Goal: Transaction & Acquisition: Purchase product/service

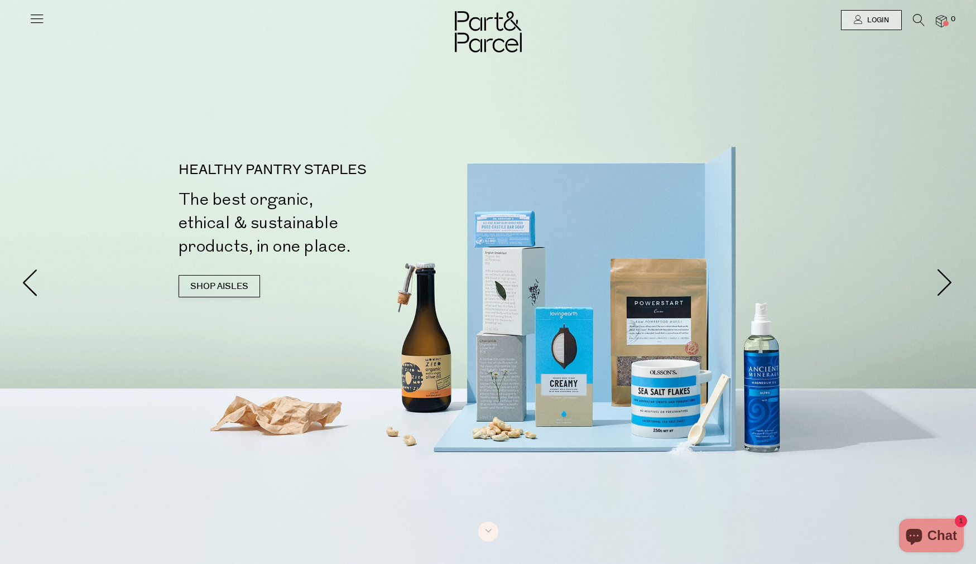
click at [36, 22] on icon at bounding box center [37, 19] width 16 height 16
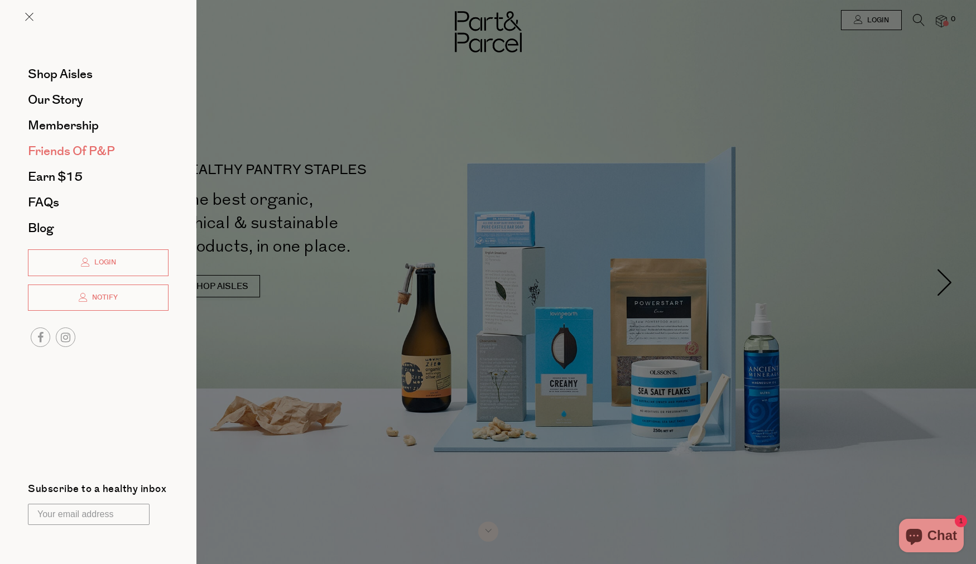
click at [76, 149] on span "Friends of P&P" at bounding box center [71, 151] width 87 height 18
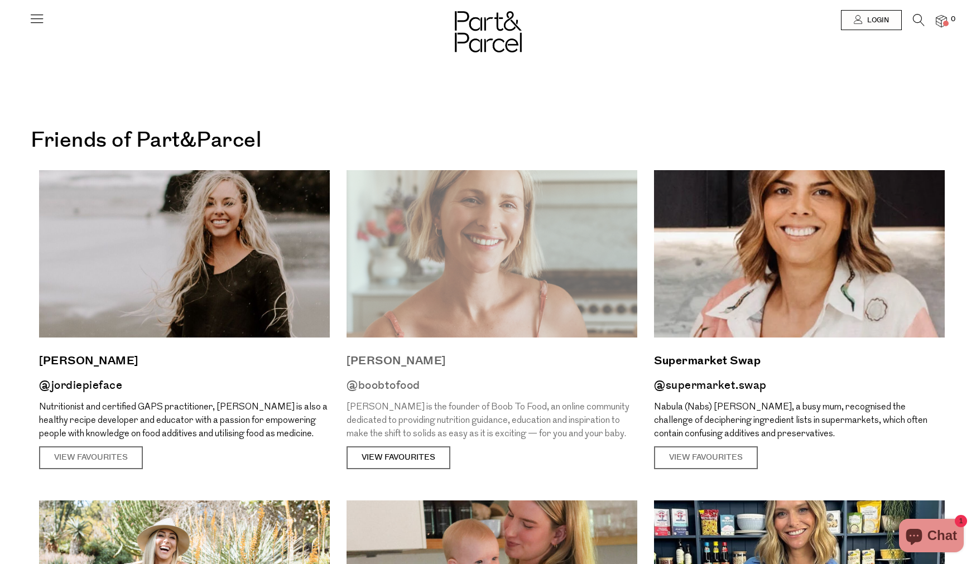
click at [374, 456] on link "View Favourites" at bounding box center [398, 457] width 104 height 23
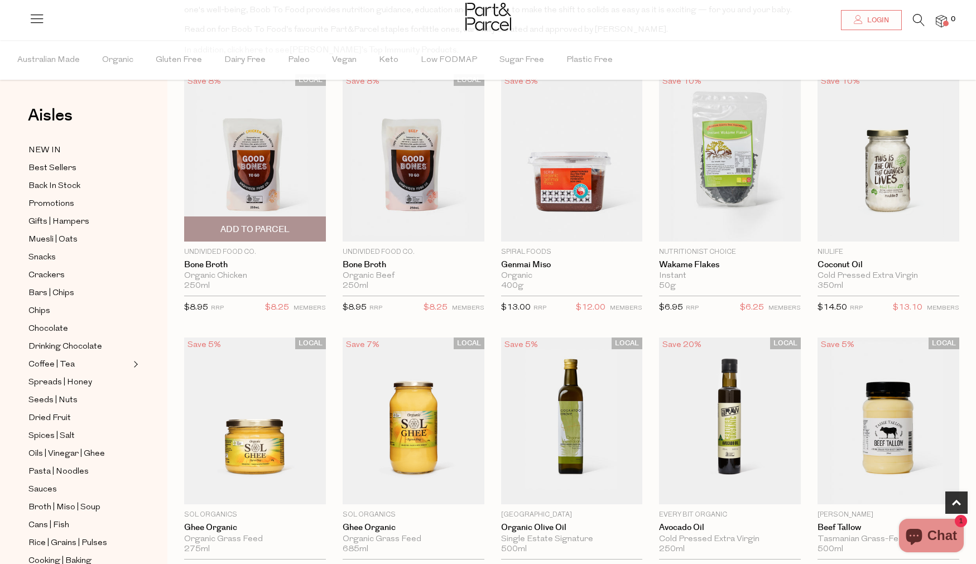
scroll to position [395, 0]
click at [281, 230] on span "Add To Parcel" at bounding box center [254, 230] width 69 height 12
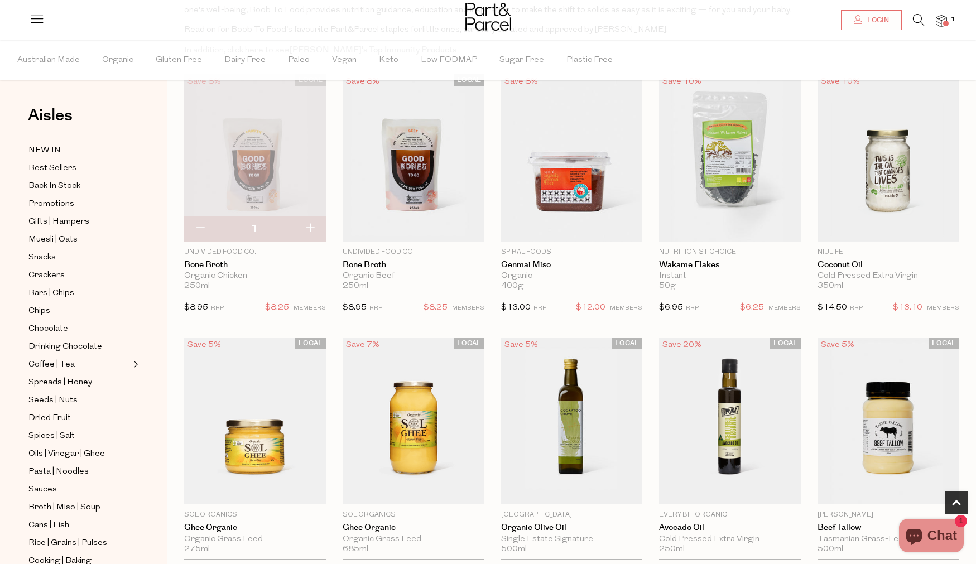
click at [305, 226] on button "button" at bounding box center [310, 228] width 32 height 25
type input "2"
click at [422, 224] on span "Add To Parcel" at bounding box center [413, 230] width 69 height 12
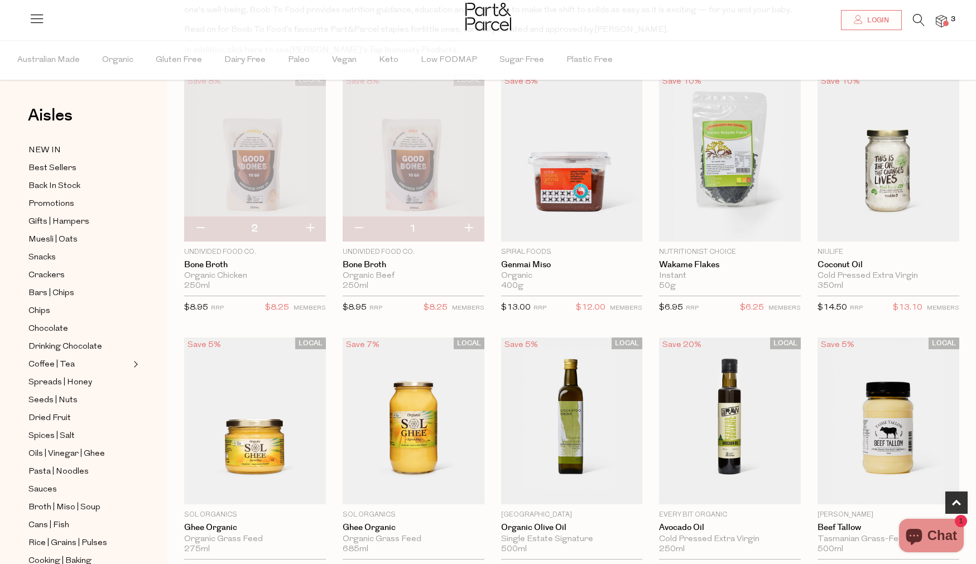
click at [475, 229] on button "button" at bounding box center [468, 228] width 32 height 25
type input "2"
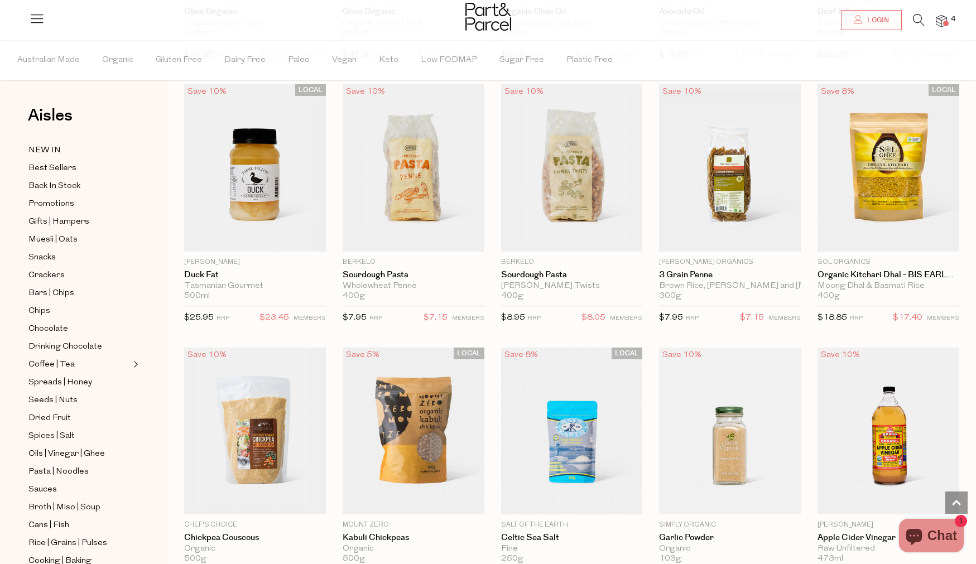
scroll to position [937, 0]
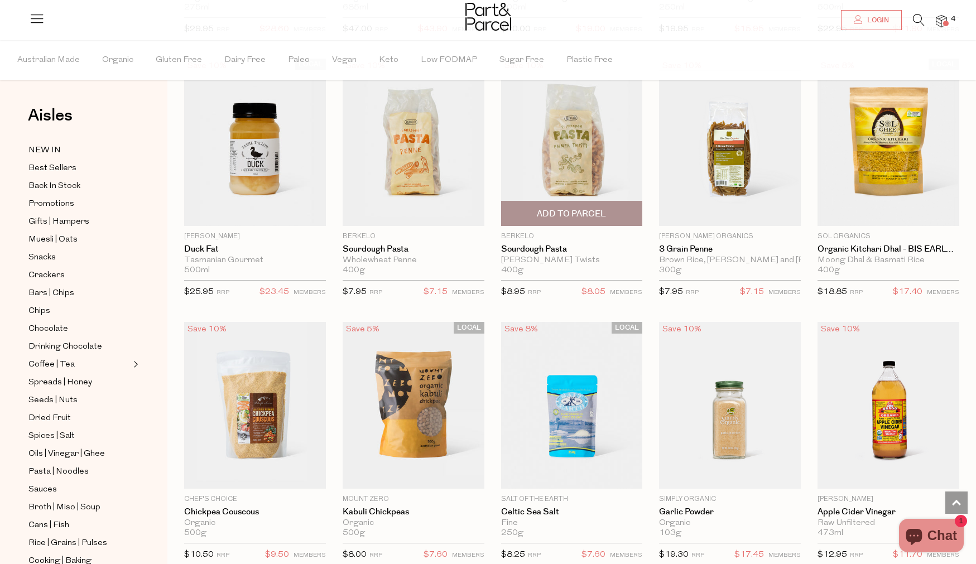
click at [575, 212] on span "Add To Parcel" at bounding box center [571, 214] width 69 height 12
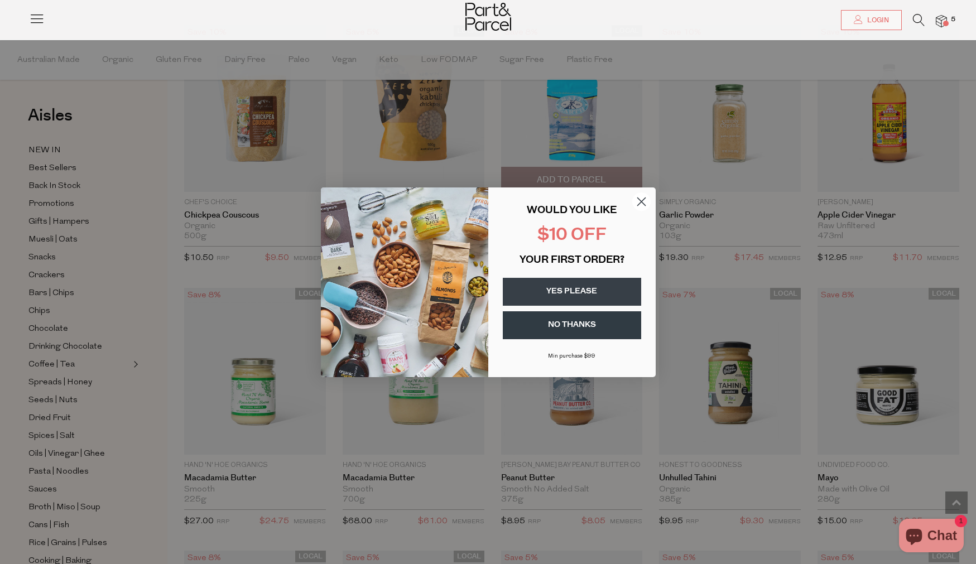
scroll to position [1235, 0]
click at [641, 200] on circle "Close dialog" at bounding box center [640, 201] width 18 height 18
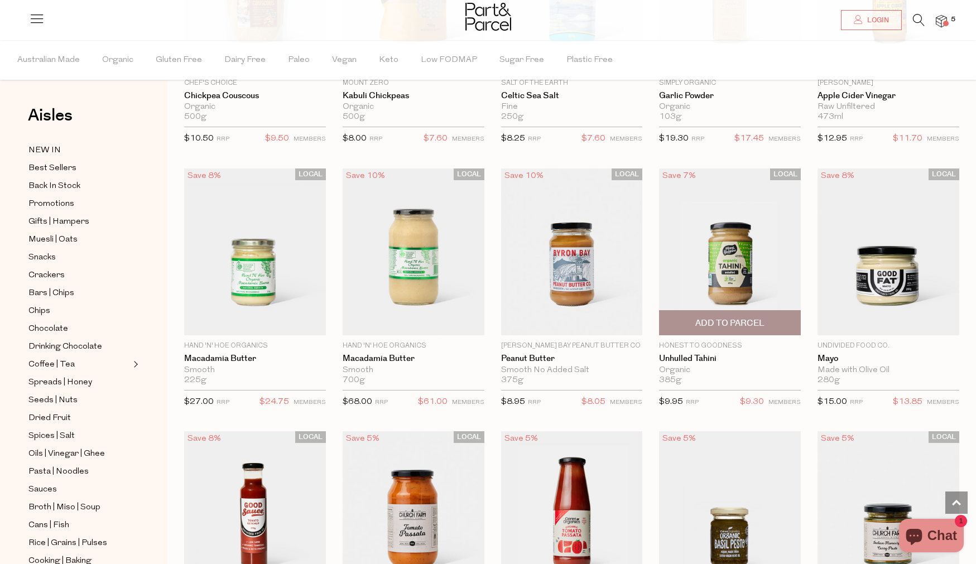
scroll to position [1360, 0]
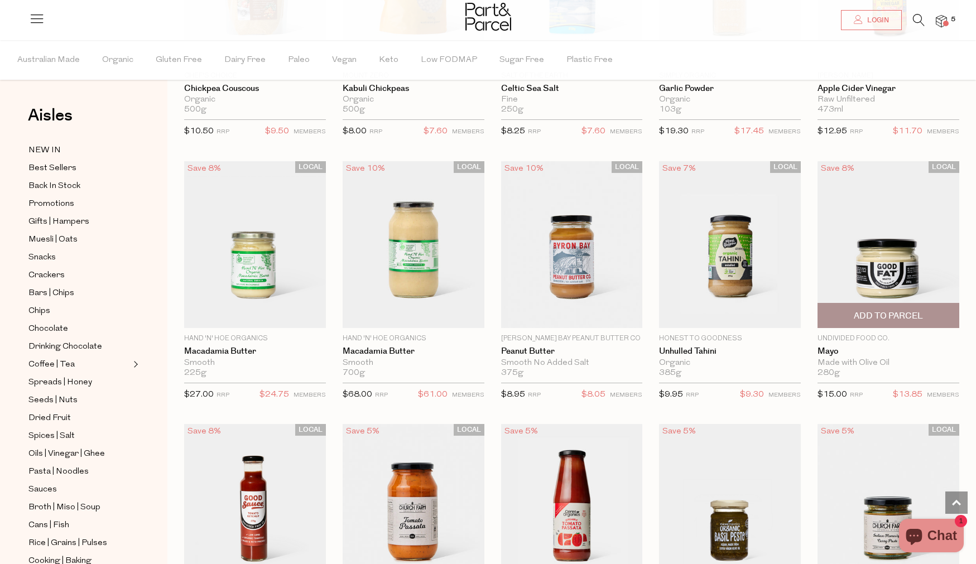
click at [889, 308] on span "Add To Parcel" at bounding box center [887, 315] width 135 height 24
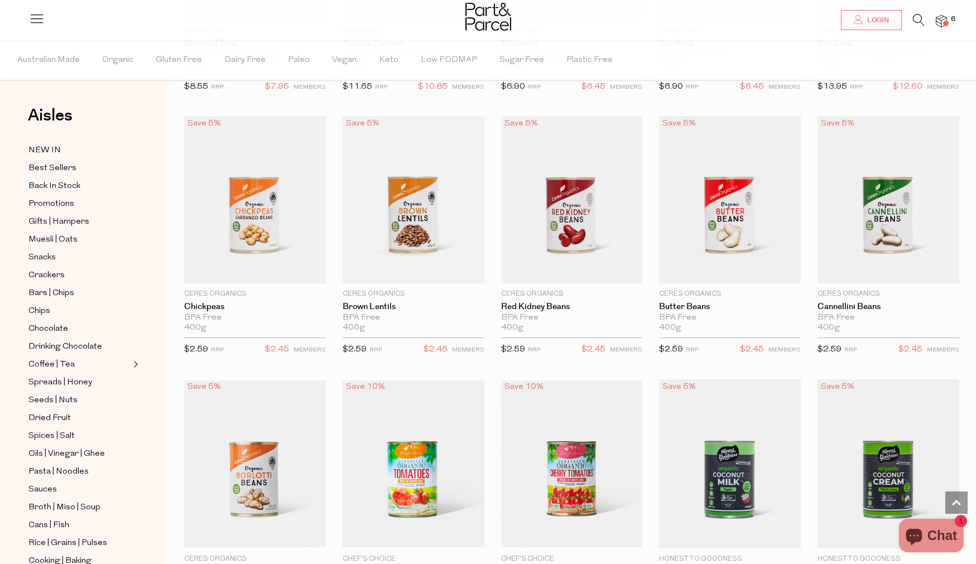
scroll to position [2198, 0]
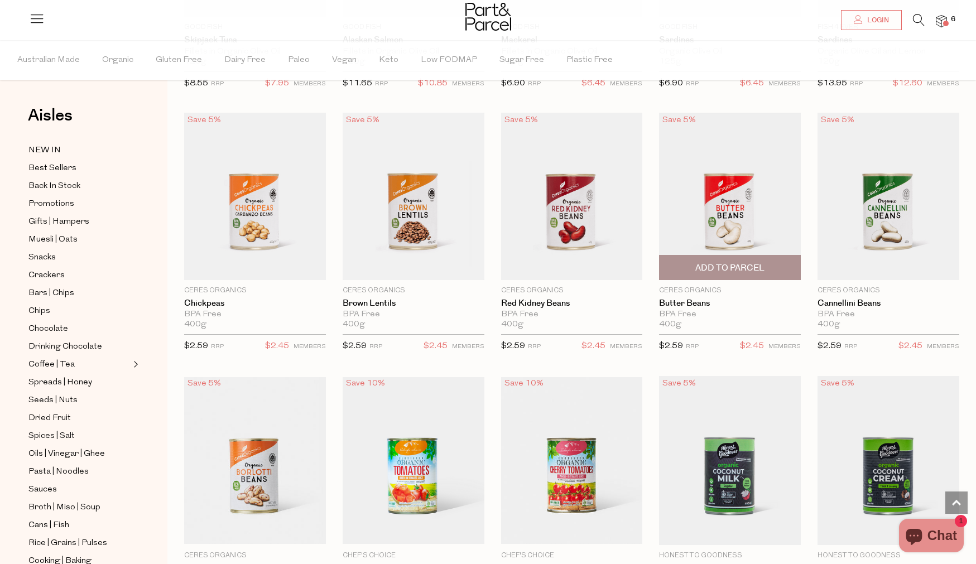
click at [751, 267] on span "Add To Parcel" at bounding box center [729, 268] width 69 height 12
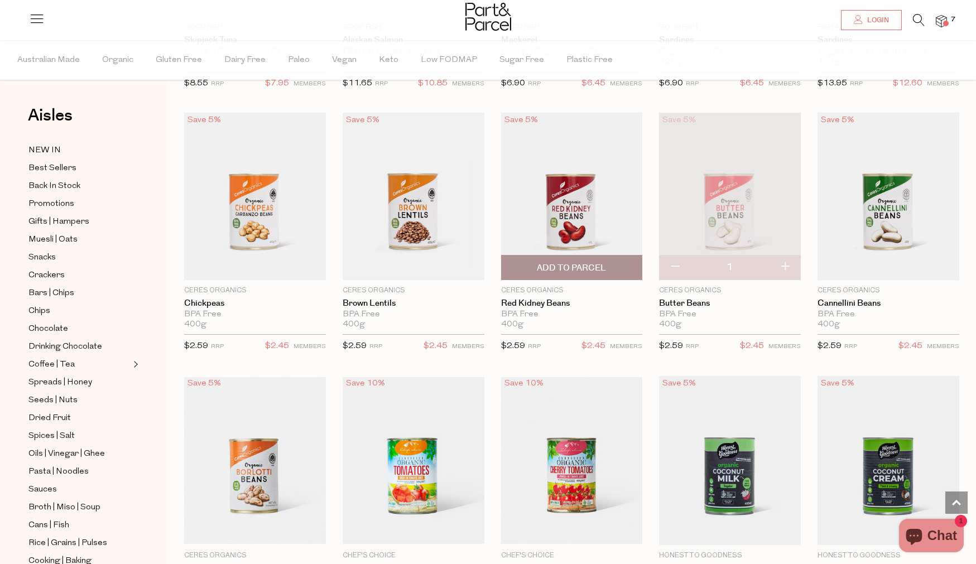
click at [598, 264] on span "Add To Parcel" at bounding box center [571, 268] width 69 height 12
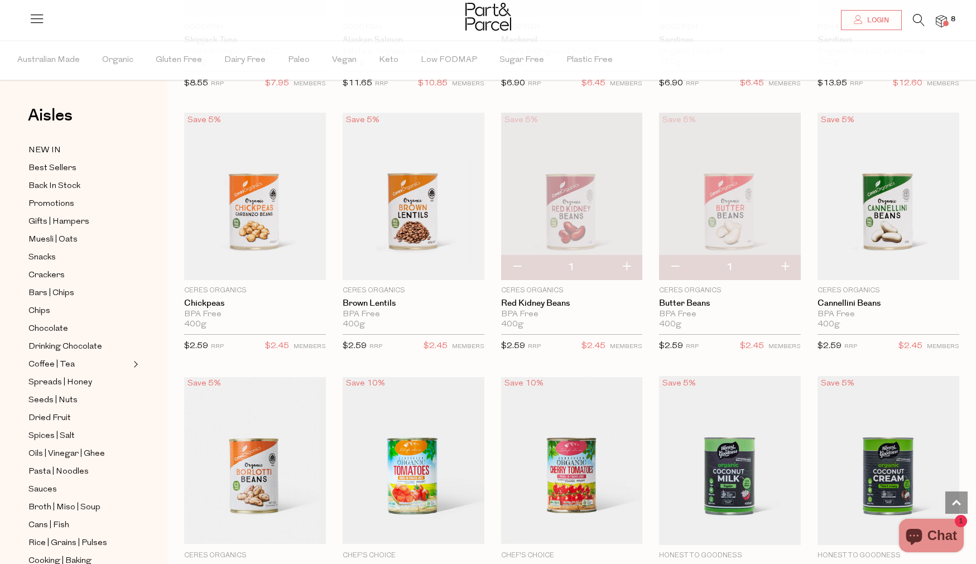
click at [626, 266] on button "button" at bounding box center [626, 267] width 32 height 25
type input "2"
click at [788, 264] on button "button" at bounding box center [785, 267] width 32 height 25
type input "2"
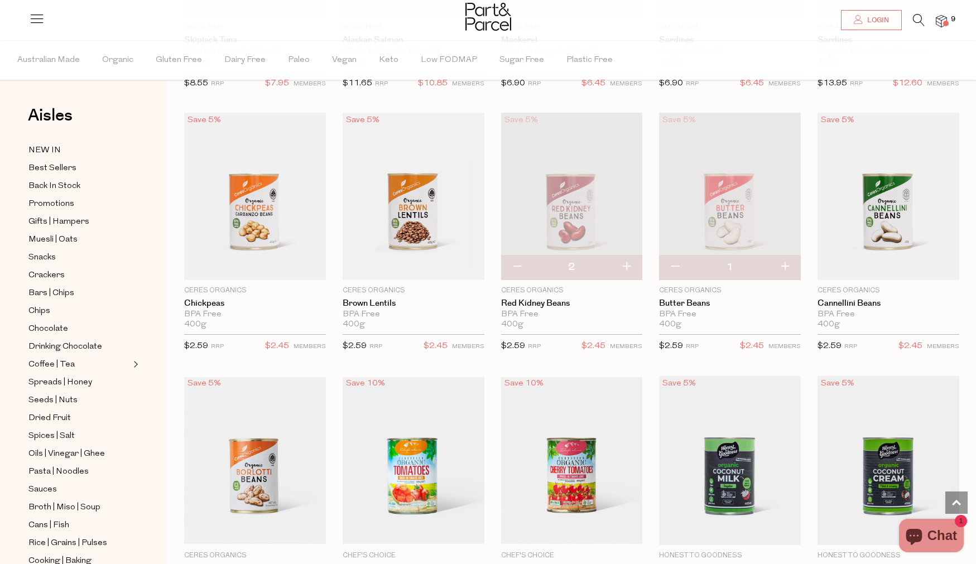
type input "2"
click at [917, 265] on span "Add To Parcel" at bounding box center [887, 268] width 69 height 12
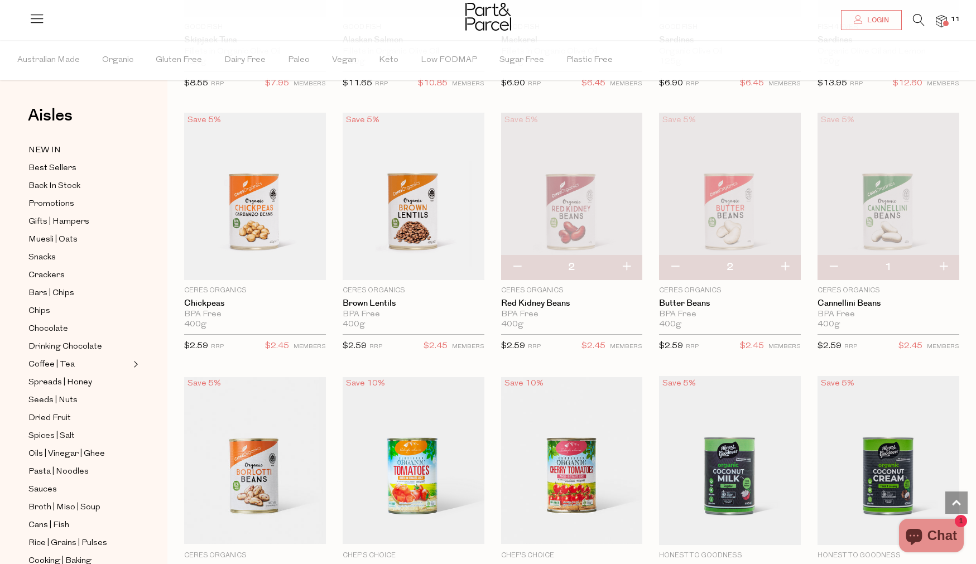
click at [944, 264] on button "button" at bounding box center [943, 267] width 32 height 25
type input "2"
click at [281, 263] on span "Add To Parcel" at bounding box center [254, 268] width 69 height 12
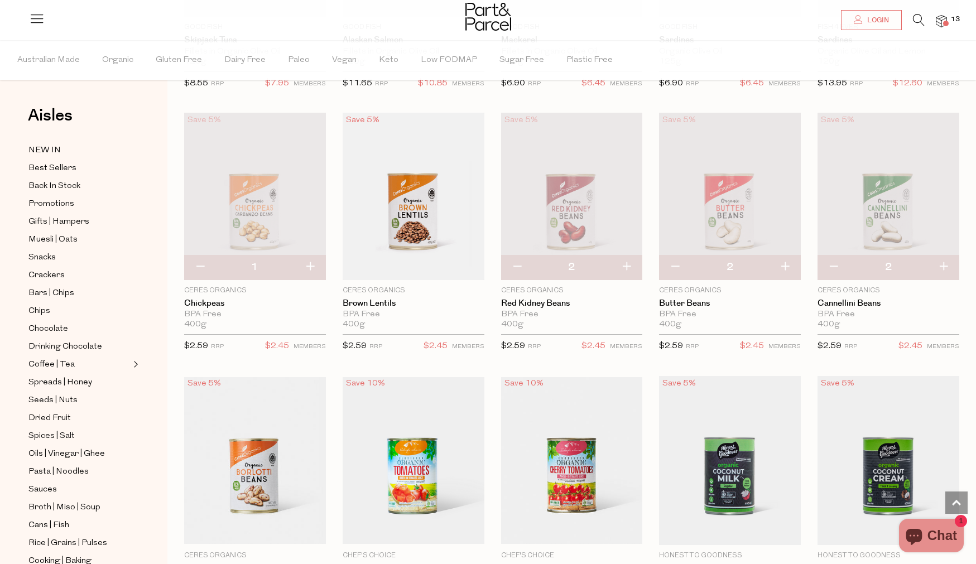
click at [307, 266] on button "button" at bounding box center [310, 267] width 32 height 25
type input "2"
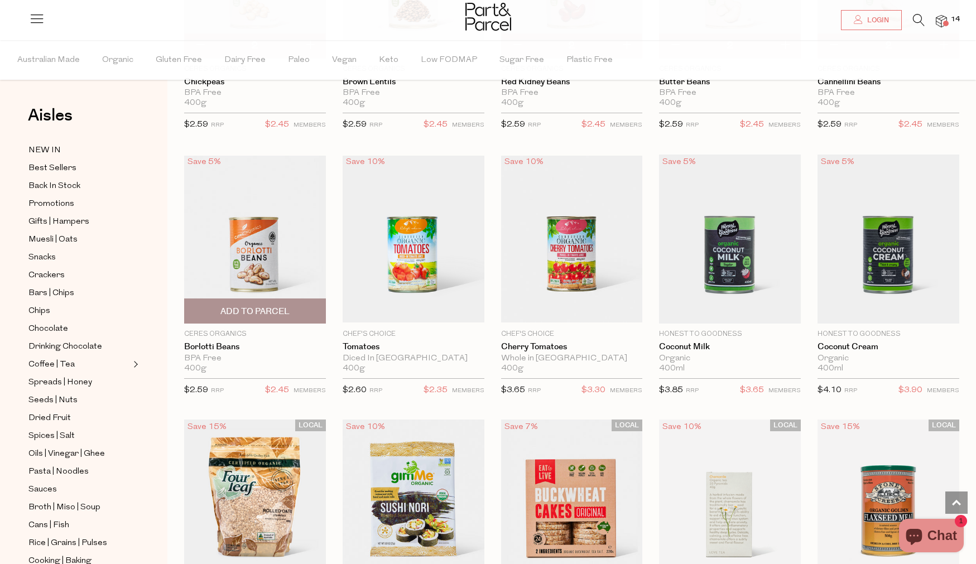
scroll to position [2429, 0]
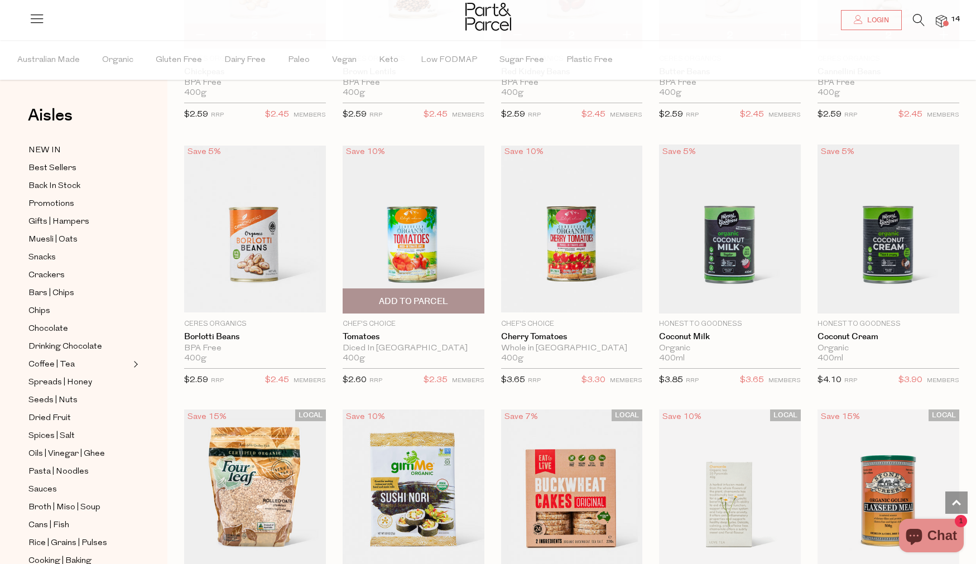
click at [427, 298] on span "Add To Parcel" at bounding box center [413, 302] width 69 height 12
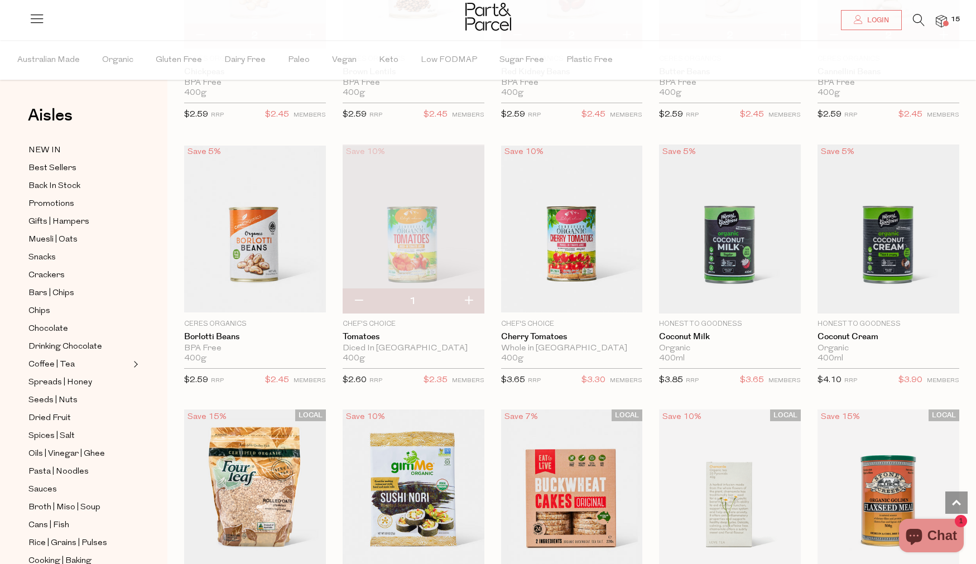
click at [471, 303] on button "button" at bounding box center [468, 301] width 32 height 25
type input "2"
click at [751, 296] on span "Add To Parcel" at bounding box center [729, 302] width 69 height 12
click at [894, 296] on span "Add To Parcel" at bounding box center [887, 302] width 69 height 12
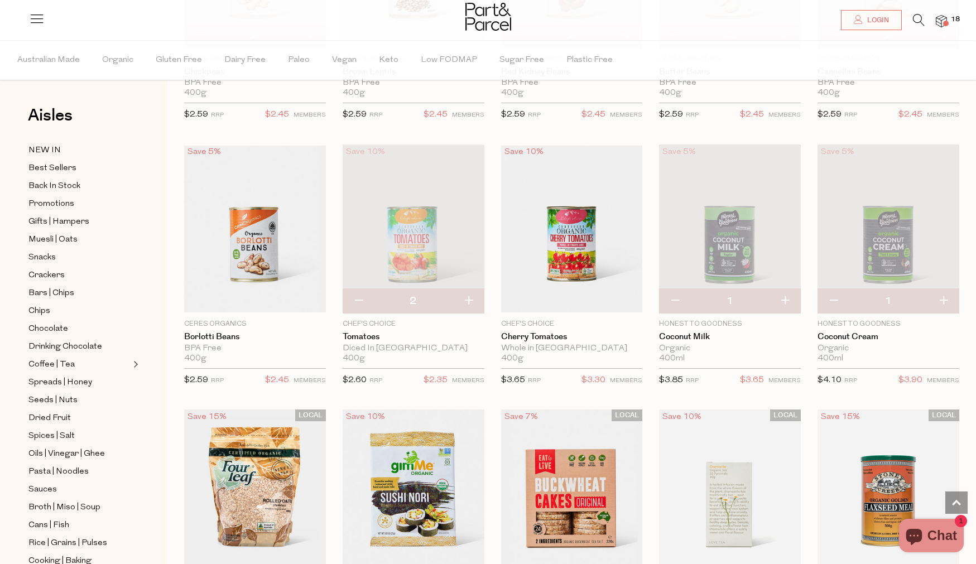
click at [789, 300] on button "button" at bounding box center [785, 301] width 32 height 25
type input "2"
click at [943, 297] on button "button" at bounding box center [943, 301] width 32 height 25
type input "2"
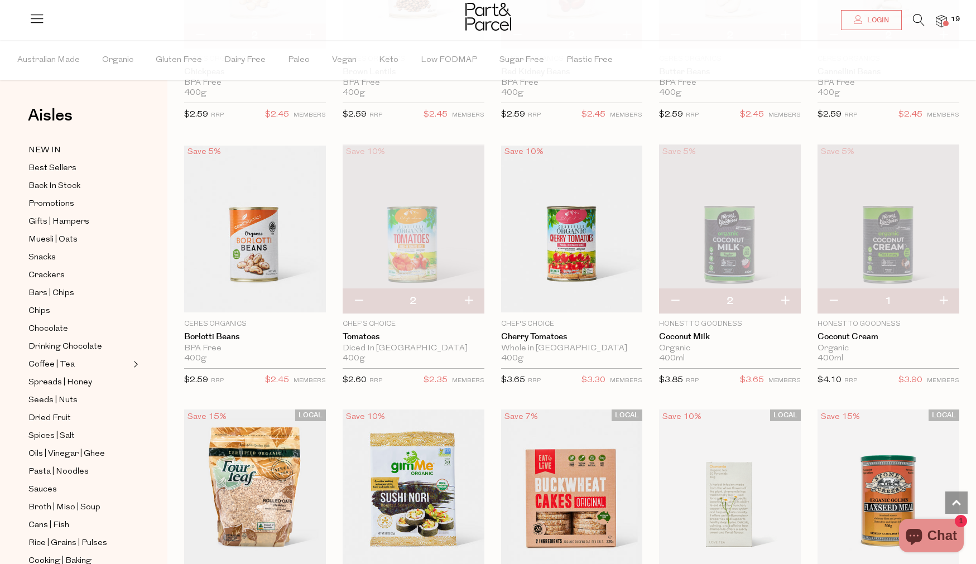
type input "2"
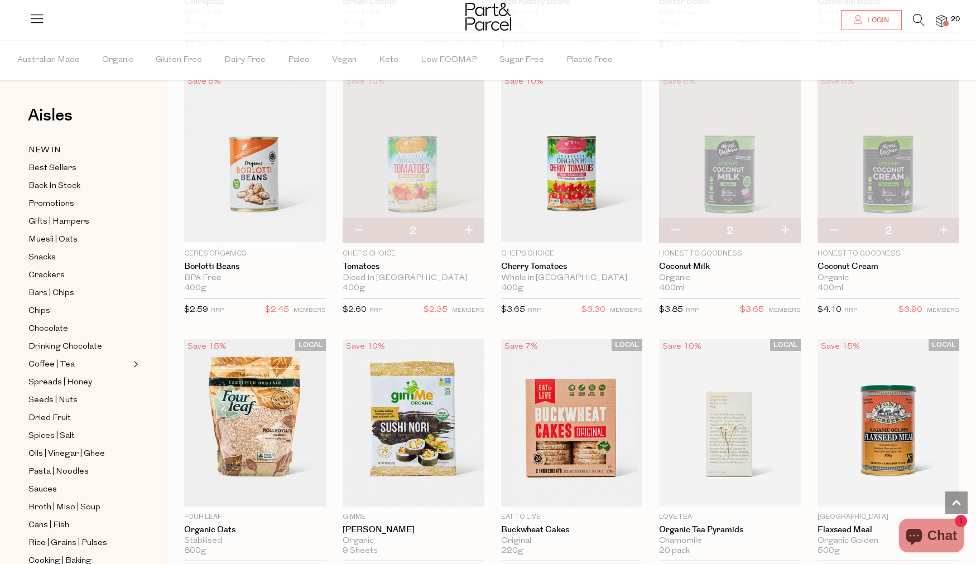
scroll to position [2624, 0]
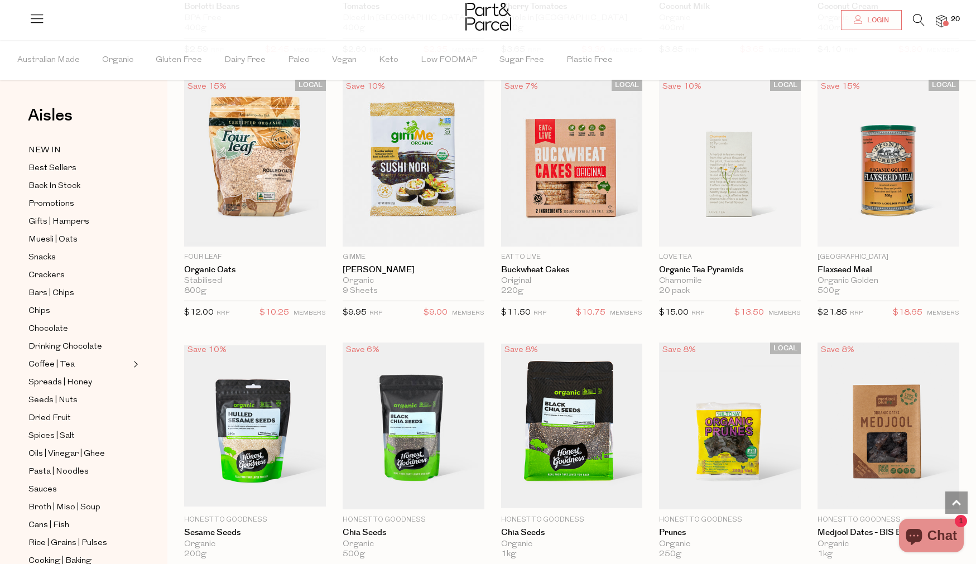
scroll to position [2782, 0]
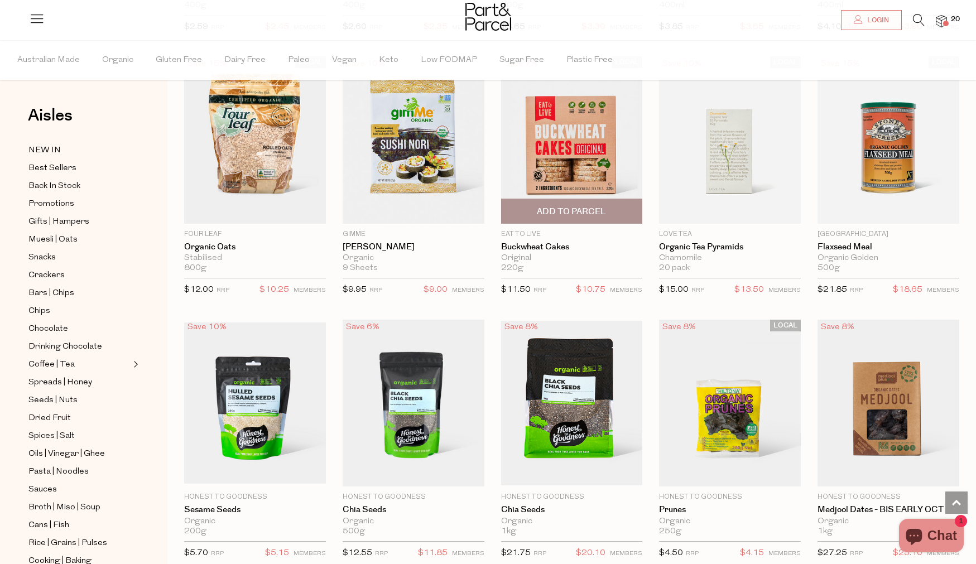
click at [583, 211] on span "Add To Parcel" at bounding box center [571, 212] width 69 height 12
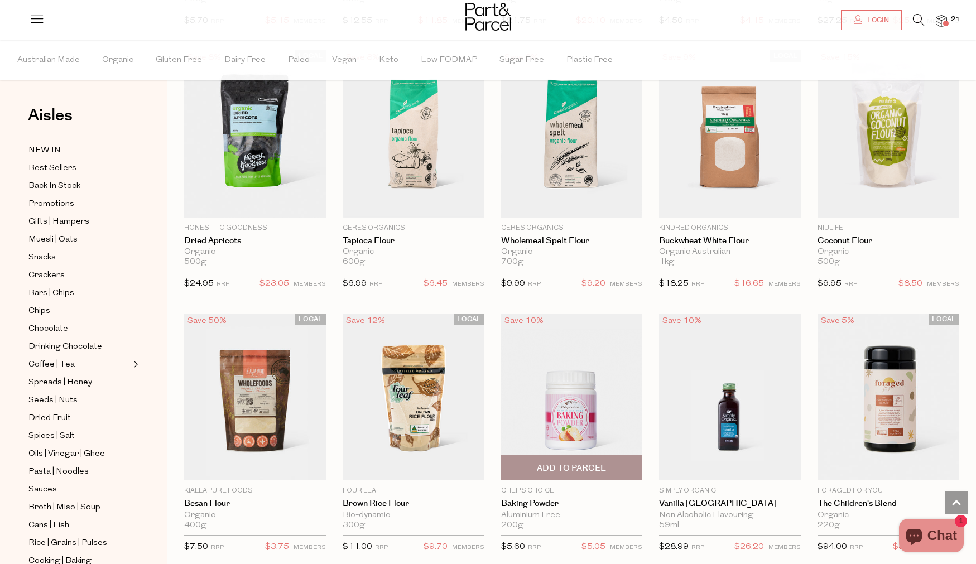
scroll to position [3313, 0]
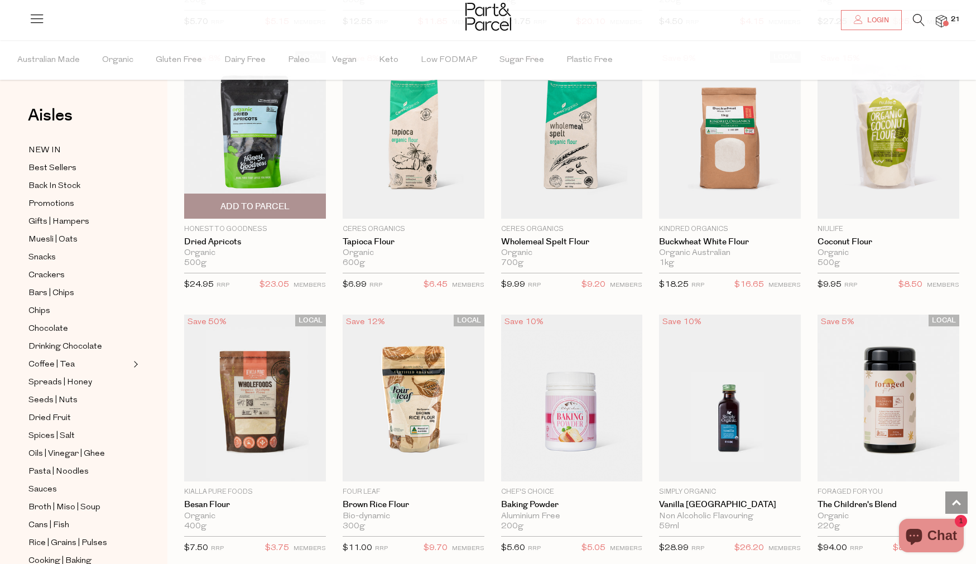
click at [255, 201] on span "Add To Parcel" at bounding box center [254, 207] width 69 height 12
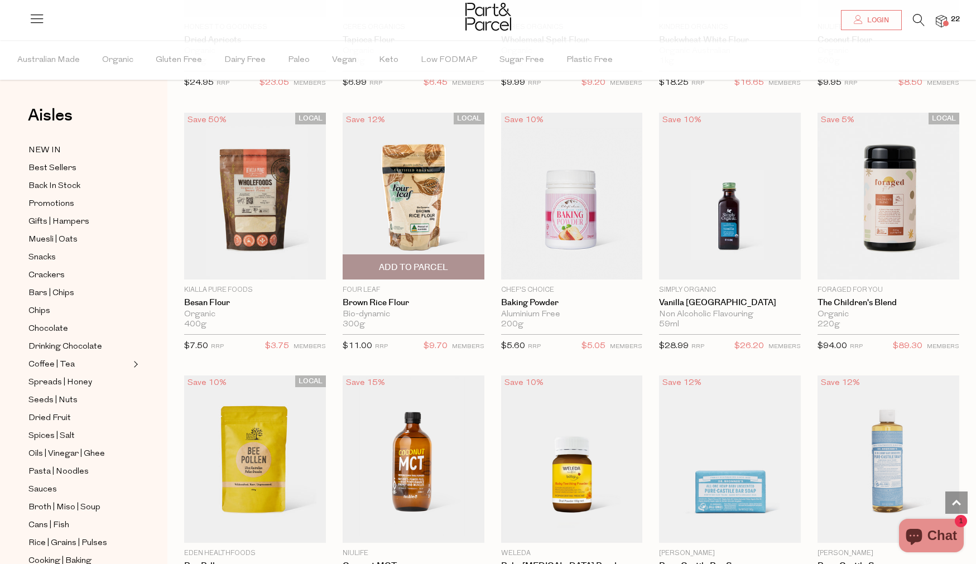
scroll to position [3773, 0]
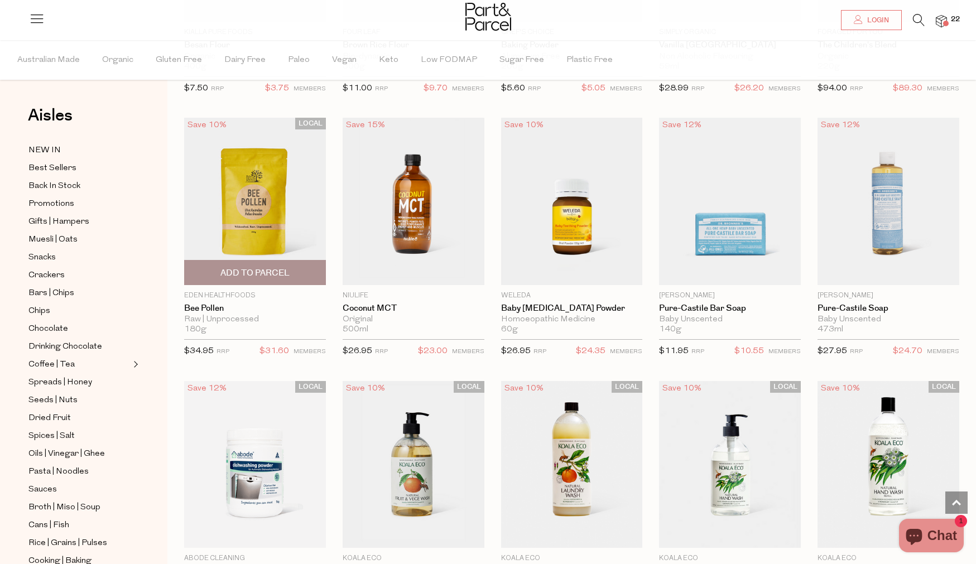
click at [259, 272] on span "Add To Parcel" at bounding box center [254, 273] width 69 height 12
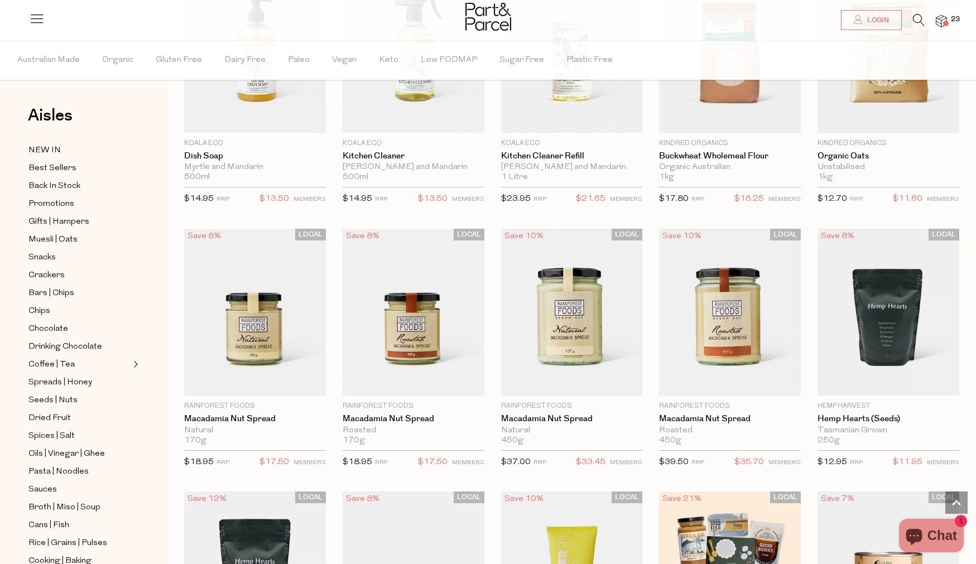
scroll to position [4741, 0]
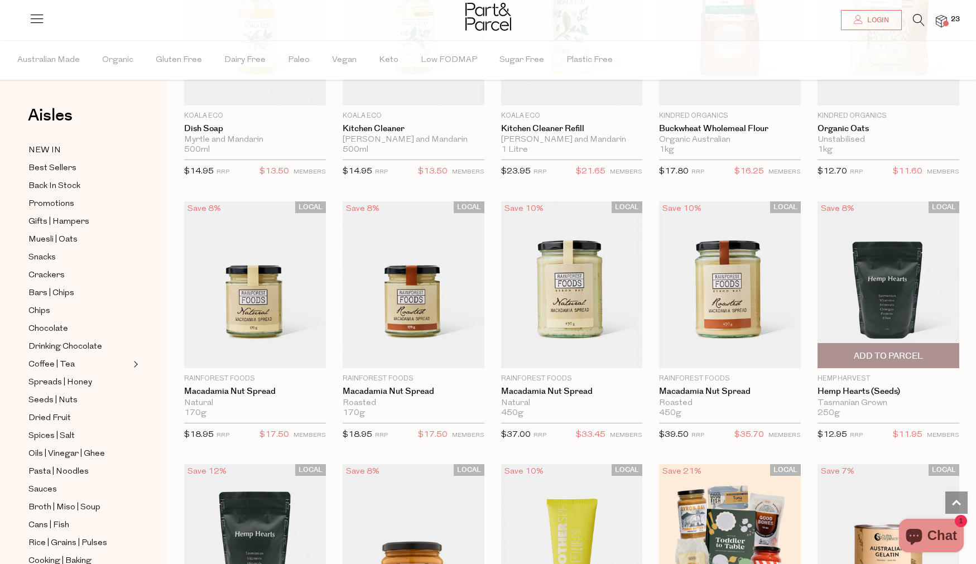
click at [888, 351] on span "Add To Parcel" at bounding box center [887, 356] width 69 height 12
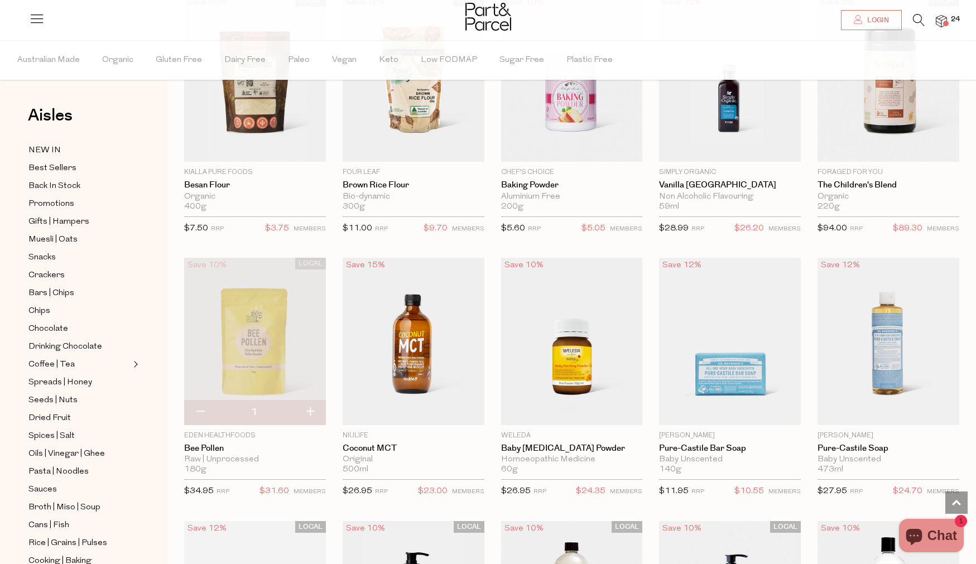
scroll to position [3607, 0]
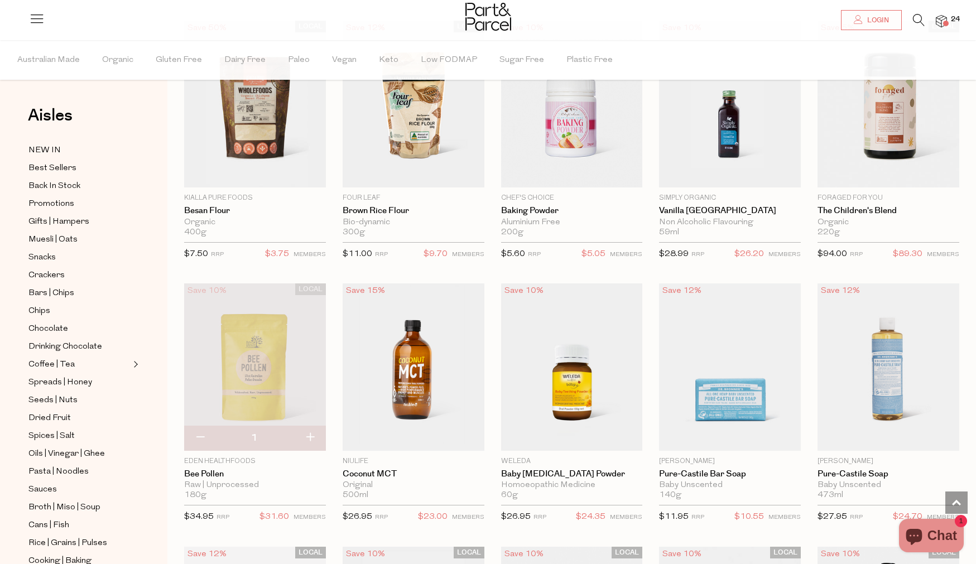
click at [924, 17] on icon at bounding box center [919, 20] width 12 height 12
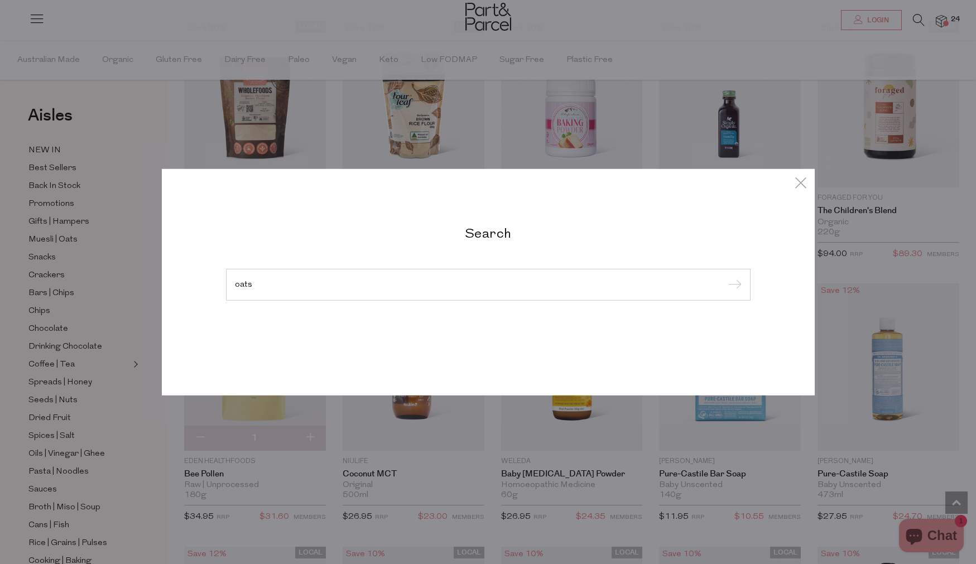
type input "oats"
click at [725, 277] on input "submit" at bounding box center [733, 285] width 17 height 17
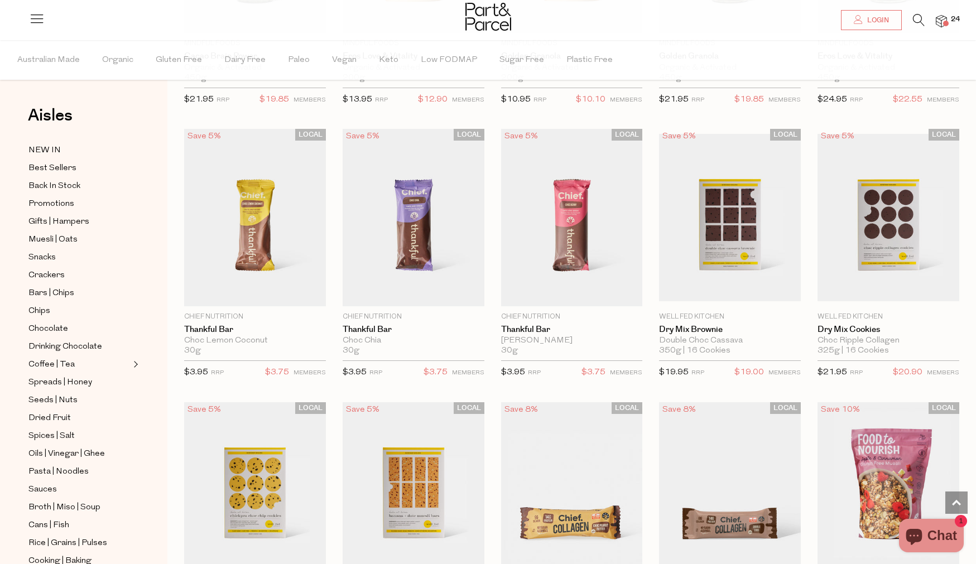
scroll to position [787, 0]
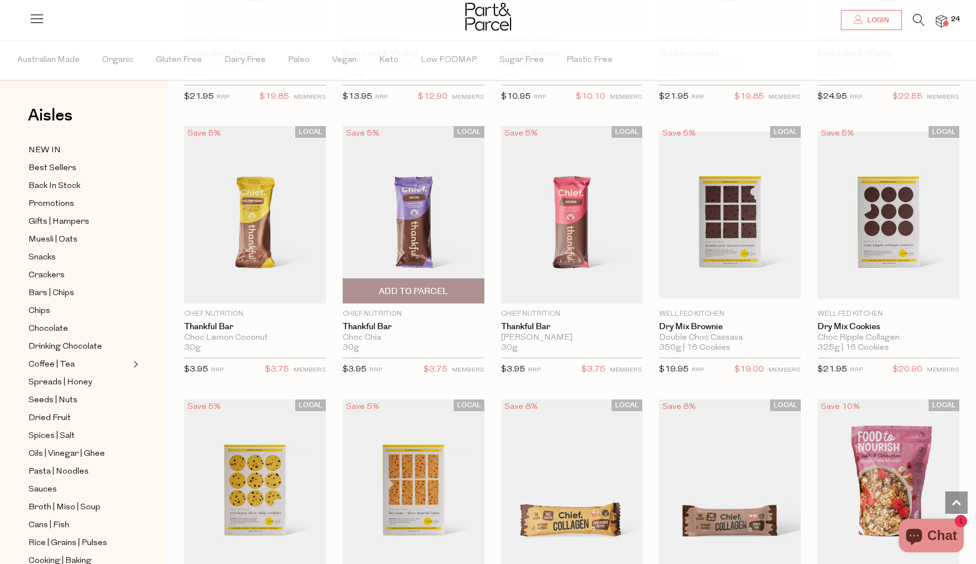
click at [435, 289] on span "Add To Parcel" at bounding box center [413, 292] width 69 height 12
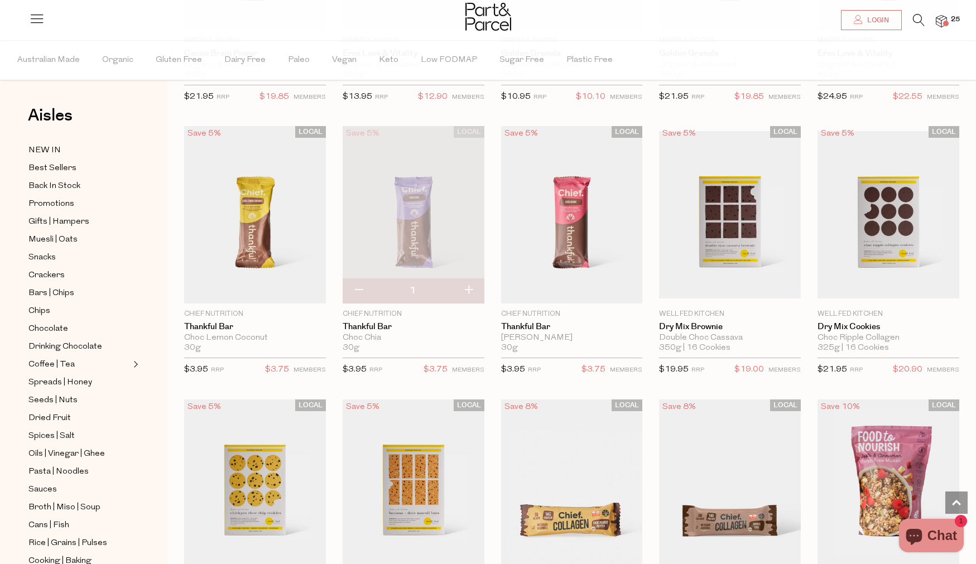
click at [466, 289] on button "button" at bounding box center [468, 290] width 32 height 25
type input "2"
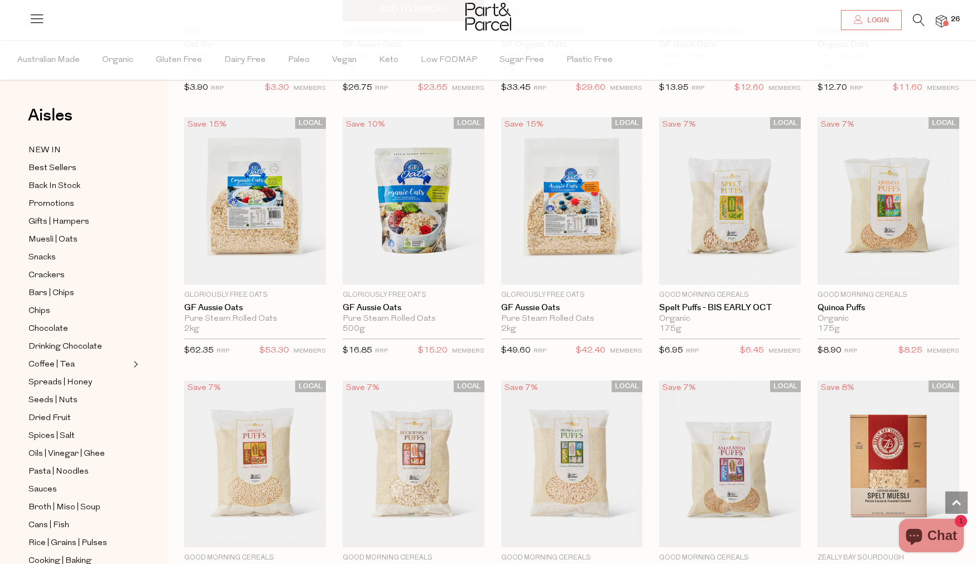
scroll to position [2226, 0]
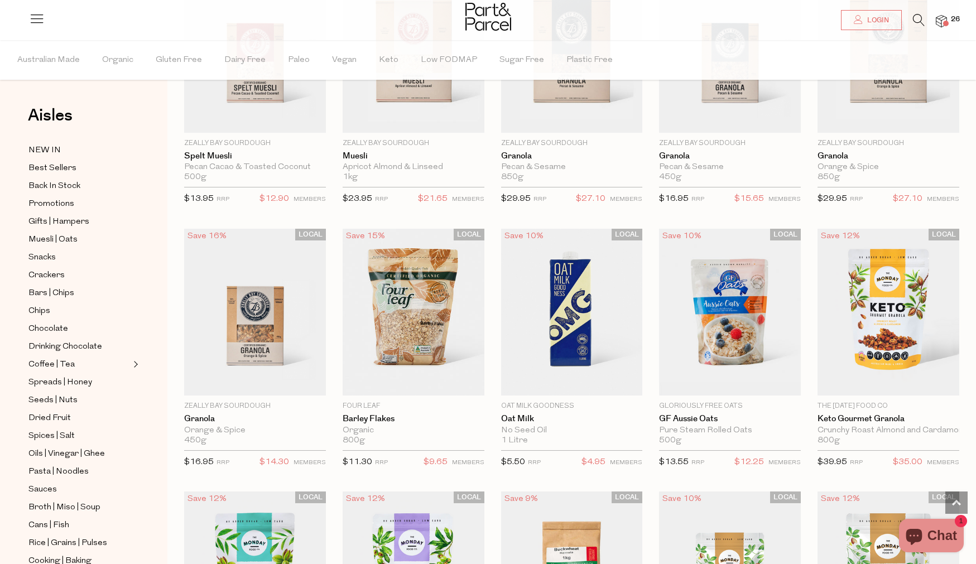
scroll to position [2817, 0]
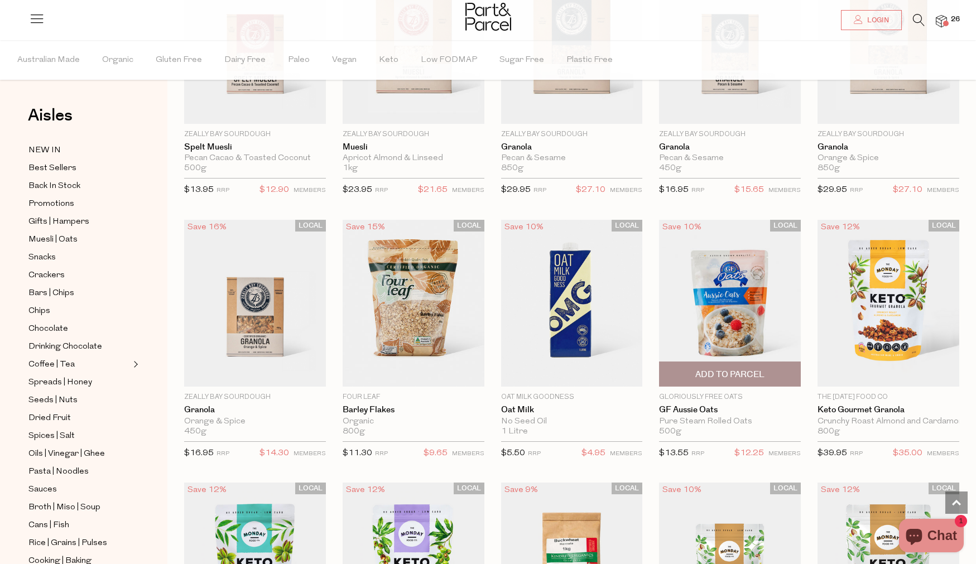
click at [749, 371] on span "Add To Parcel" at bounding box center [729, 375] width 69 height 12
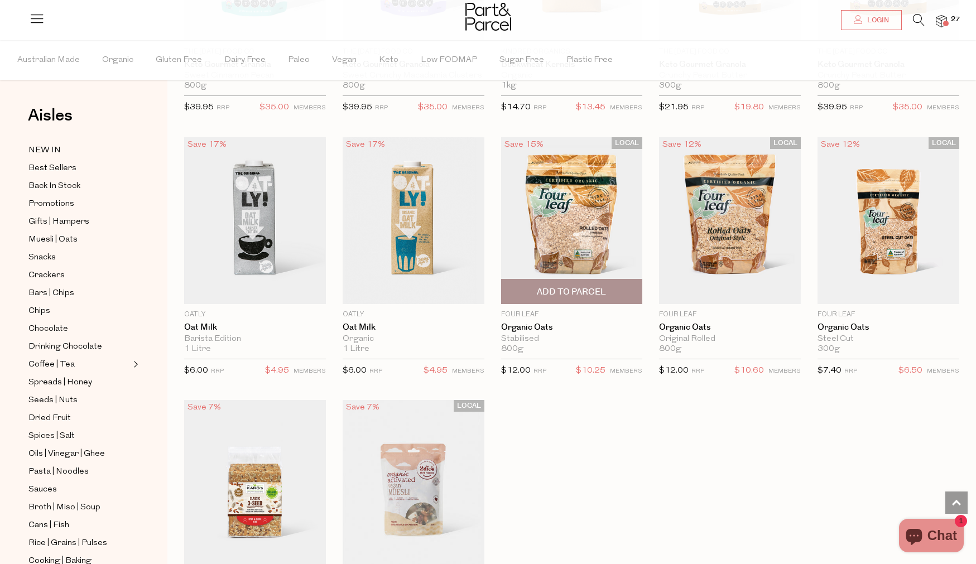
scroll to position [3424, 0]
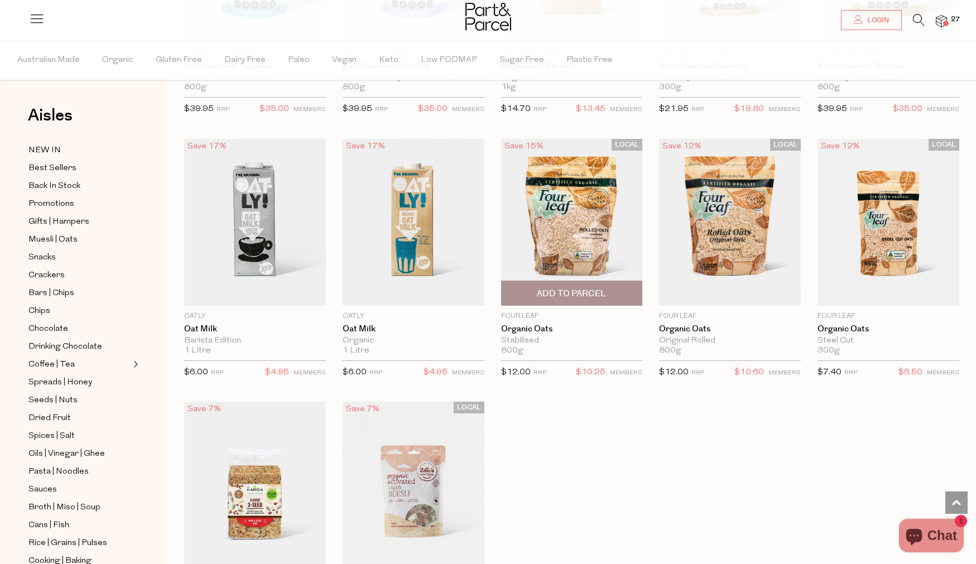
click at [581, 296] on span "Add To Parcel" at bounding box center [571, 294] width 69 height 12
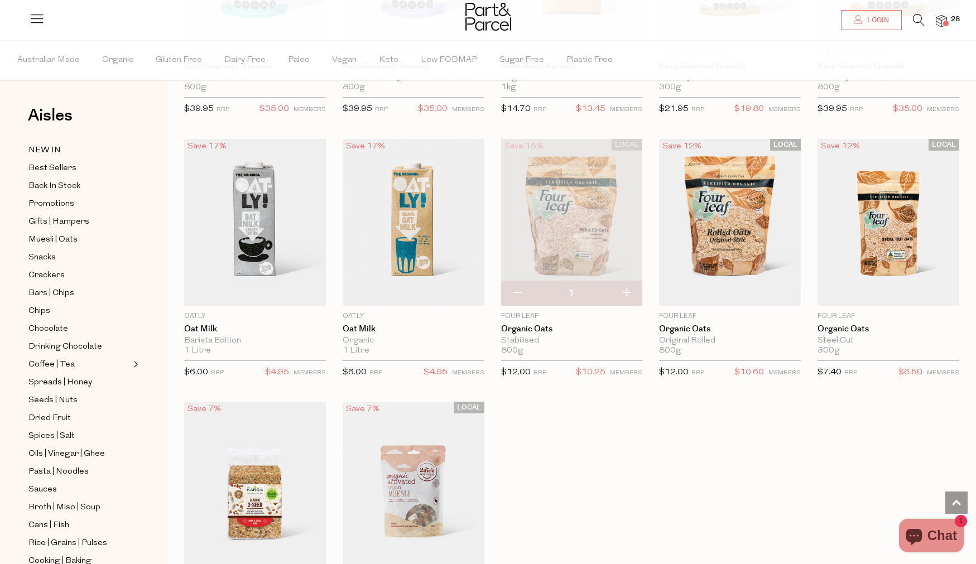
click at [943, 23] on img at bounding box center [940, 21] width 11 height 13
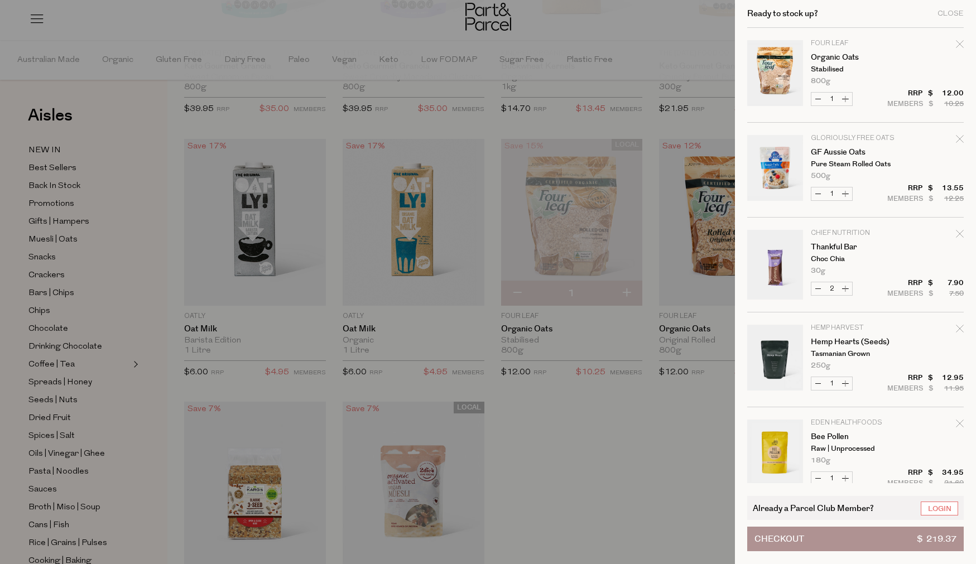
click at [960, 136] on icon "Remove GF Aussie Oats" at bounding box center [959, 139] width 8 height 8
type input "Add Membership"
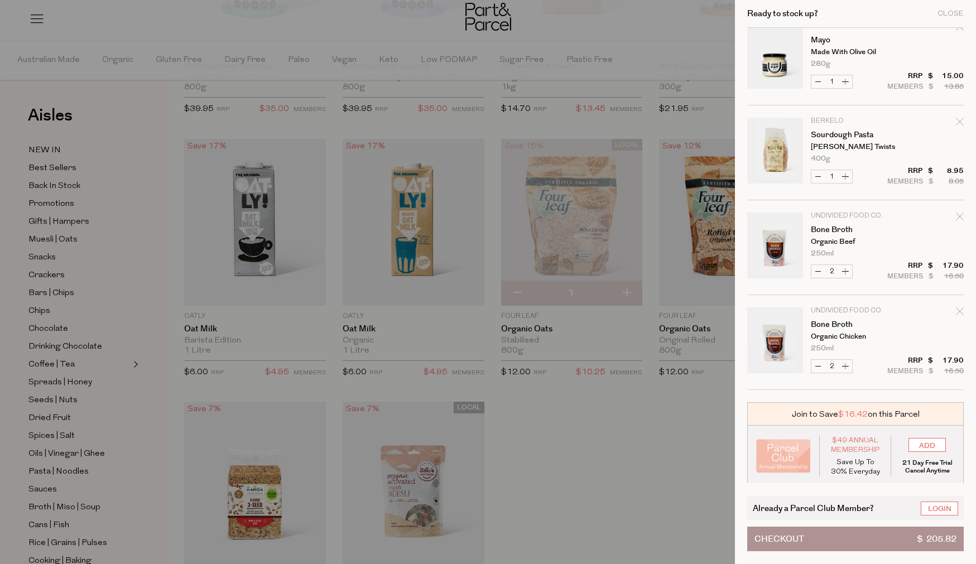
scroll to position [1254, 0]
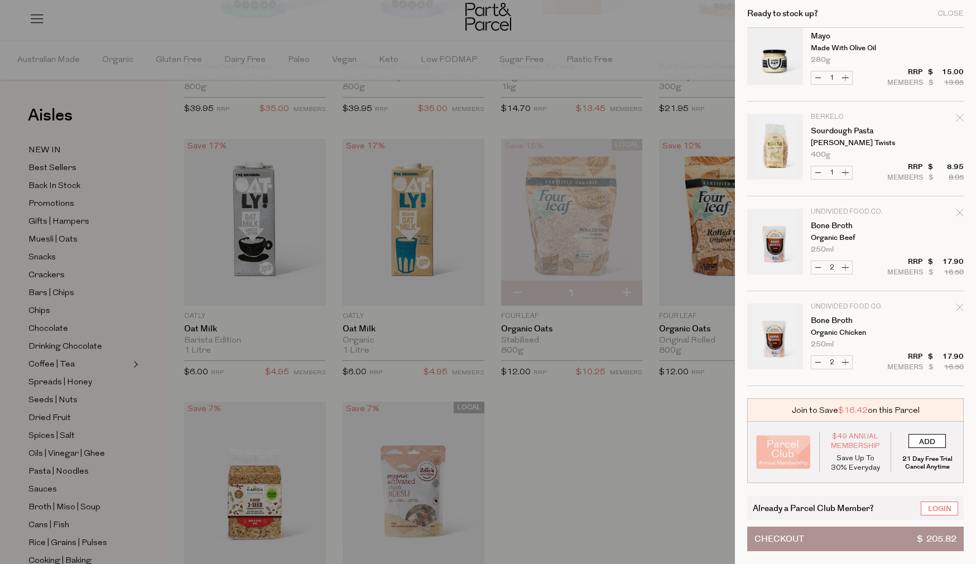
click at [929, 440] on input "ADD" at bounding box center [926, 441] width 37 height 14
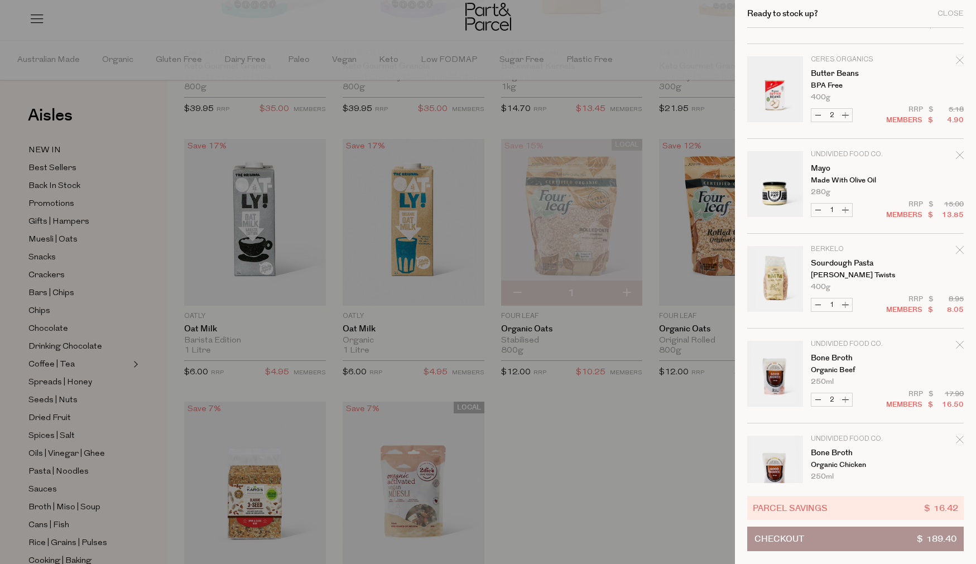
scroll to position [1248, 0]
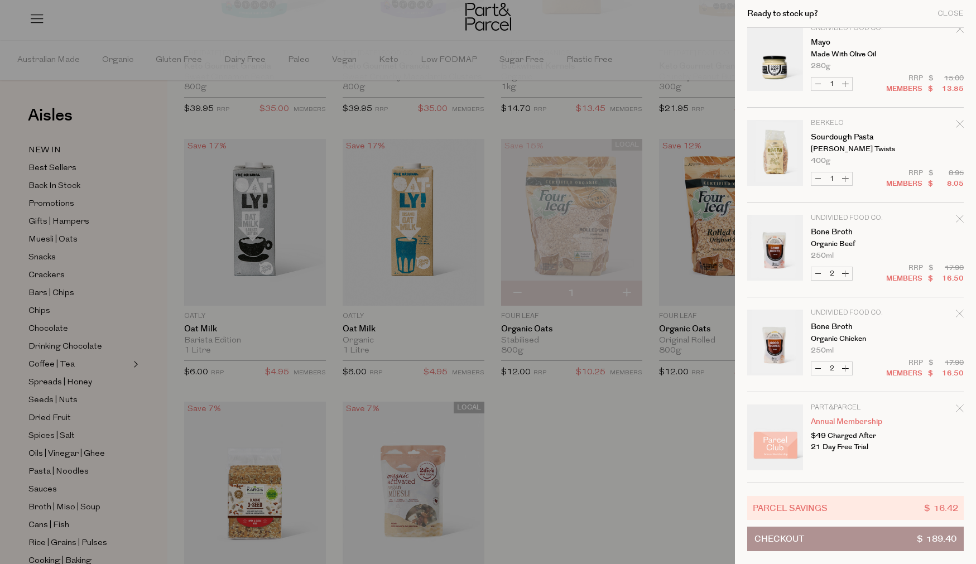
click at [954, 9] on div "Ready to stock up? Close" at bounding box center [855, 14] width 216 height 28
click at [949, 15] on div "Close" at bounding box center [950, 13] width 26 height 7
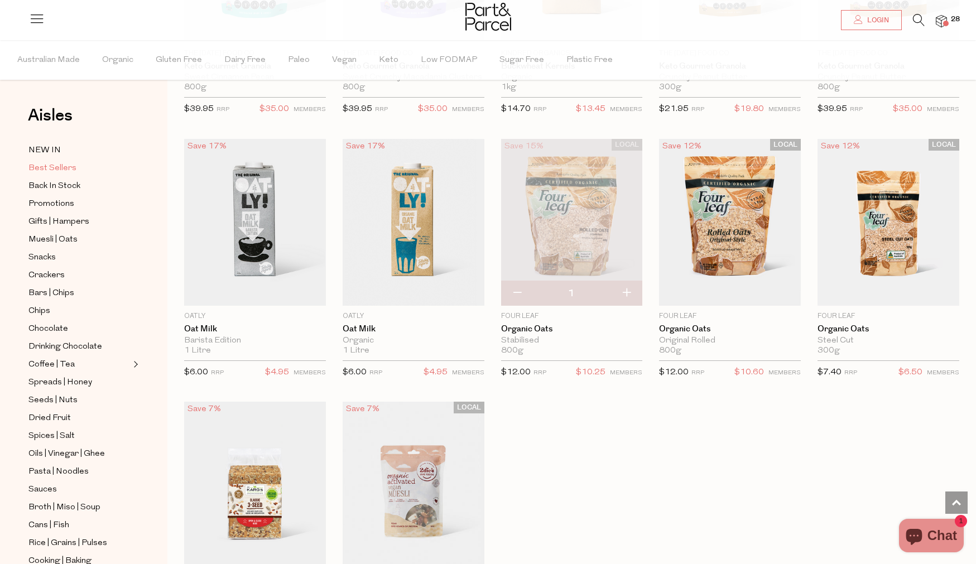
click at [69, 168] on span "Best Sellers" at bounding box center [52, 168] width 48 height 13
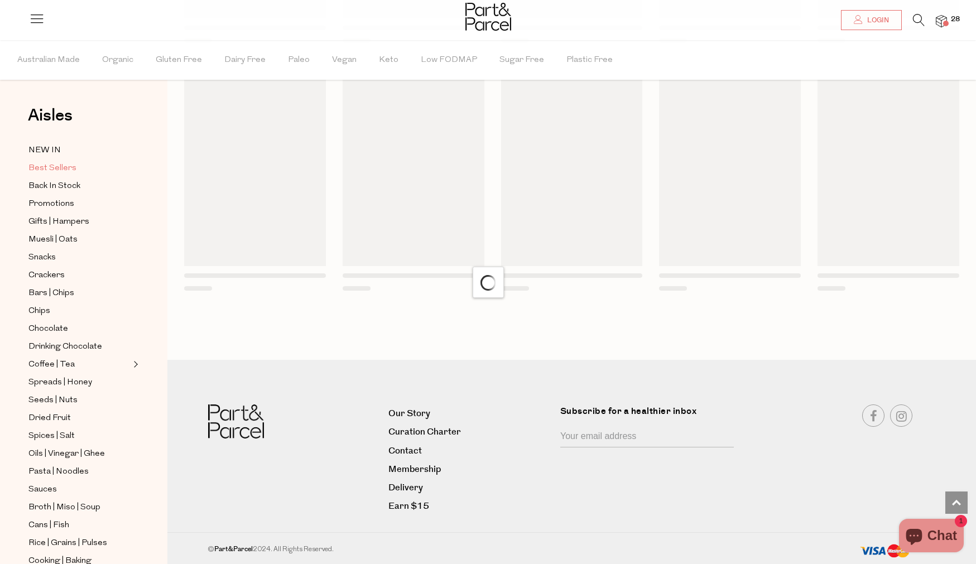
scroll to position [552, 0]
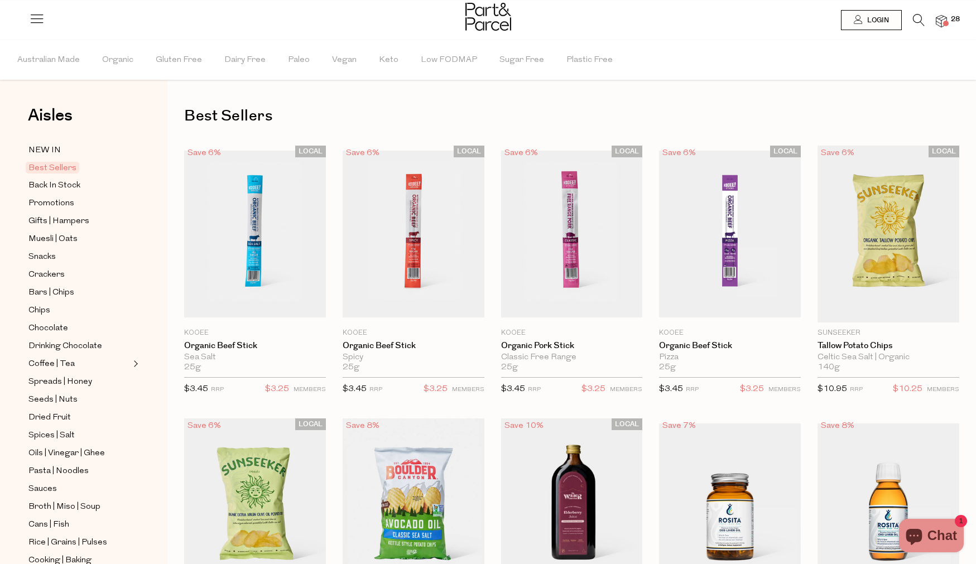
click at [744, 306] on span "Add To Parcel" at bounding box center [729, 311] width 69 height 12
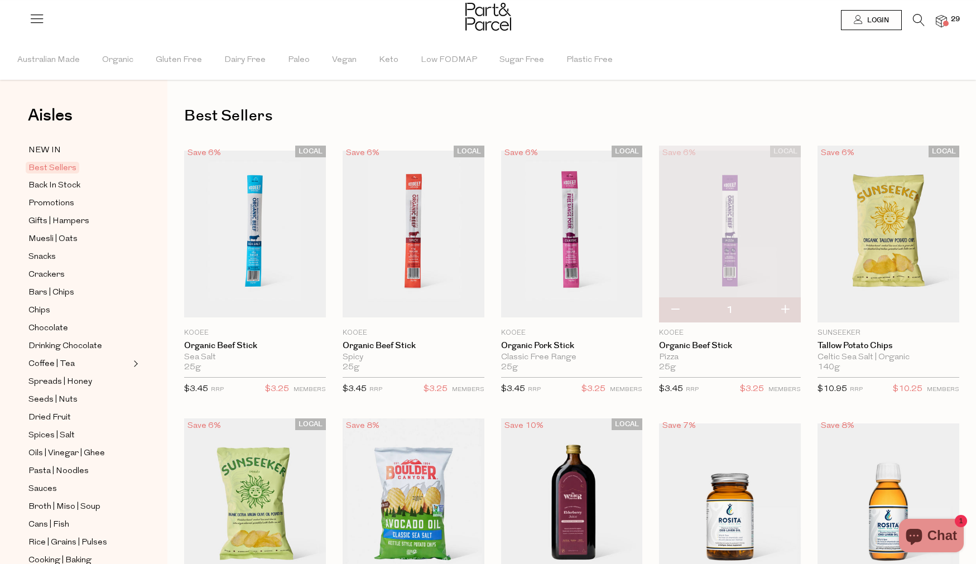
click at [783, 310] on button "button" at bounding box center [785, 310] width 32 height 25
type input "2"
click at [788, 315] on button "button" at bounding box center [785, 310] width 32 height 25
type input "3"
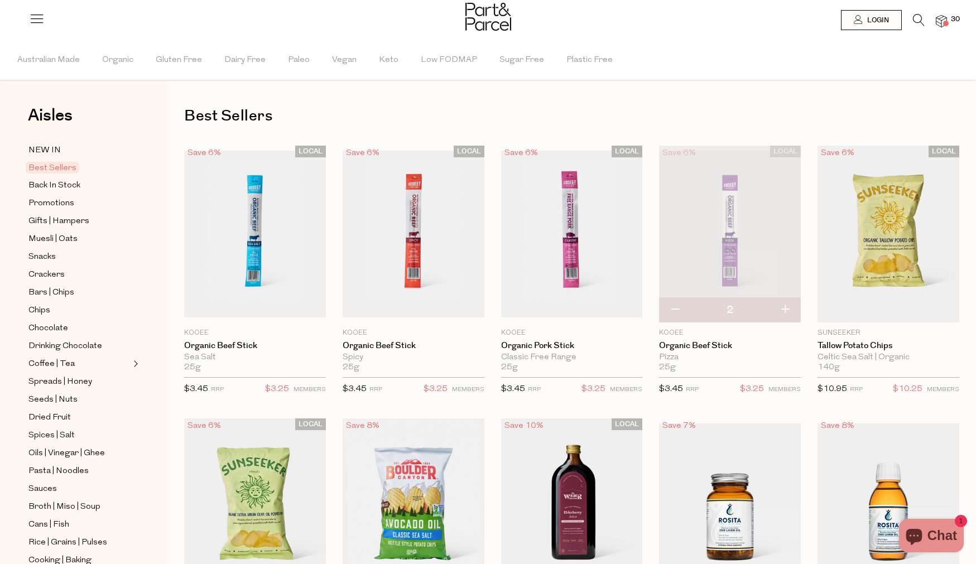
type input "3"
click at [788, 310] on button "button" at bounding box center [785, 310] width 32 height 25
type input "4"
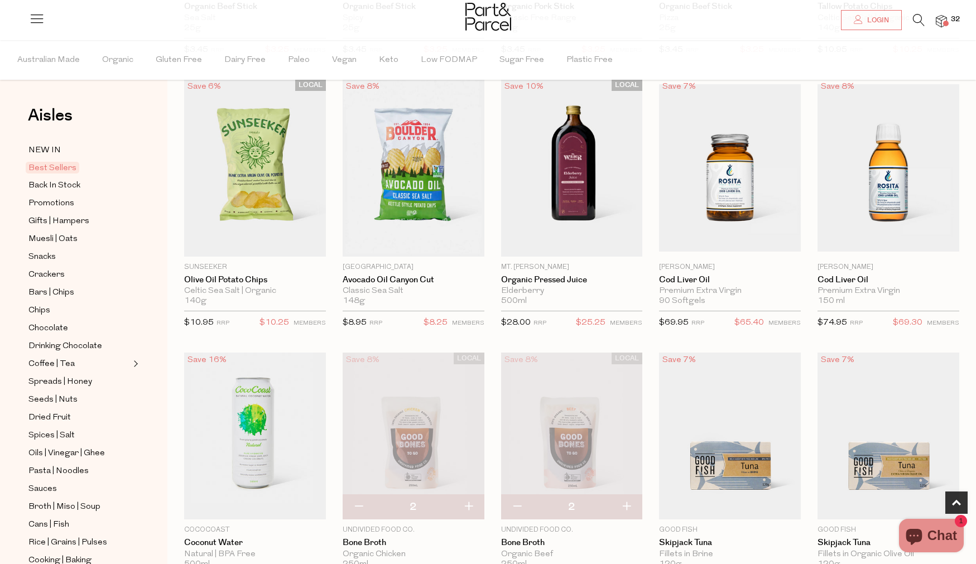
scroll to position [353, 0]
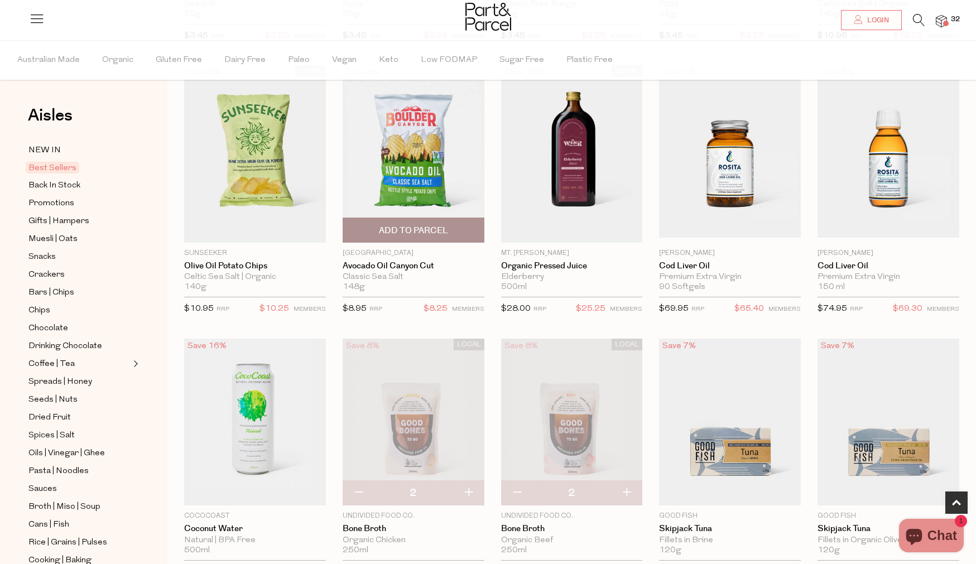
click at [431, 230] on span "Add To Parcel" at bounding box center [413, 231] width 69 height 12
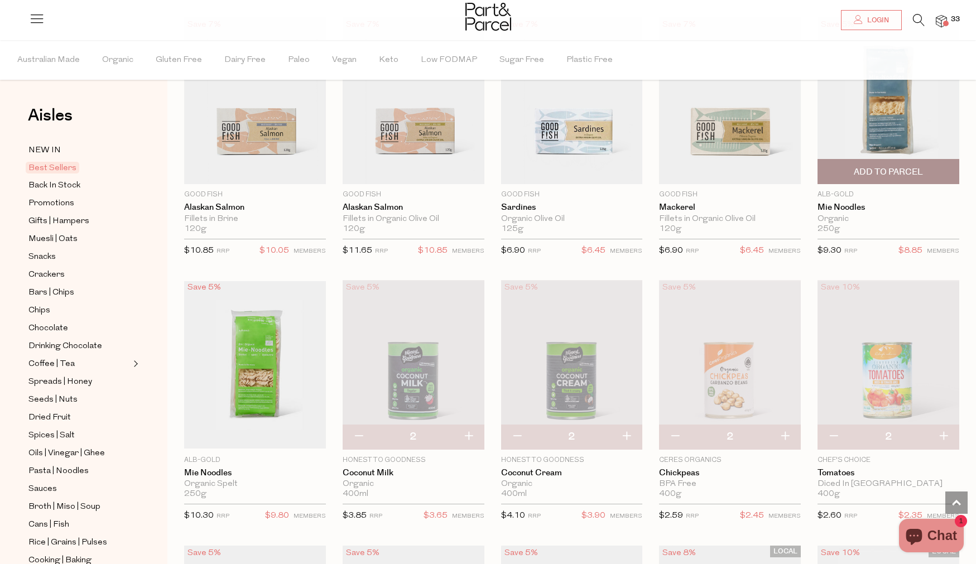
scroll to position [938, 0]
click at [896, 172] on span "Add To Parcel" at bounding box center [887, 172] width 69 height 12
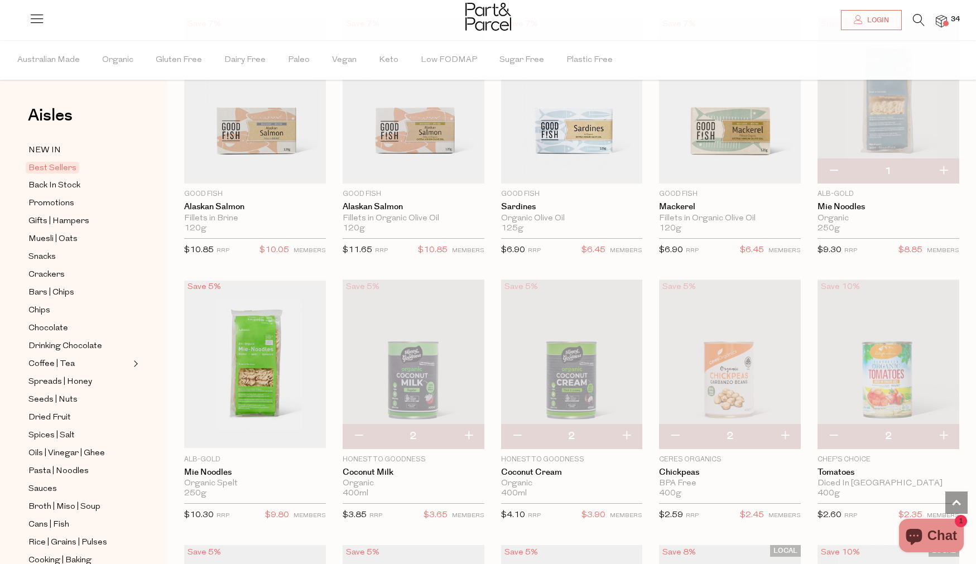
click at [943, 170] on button "button" at bounding box center [943, 171] width 32 height 25
type input "2"
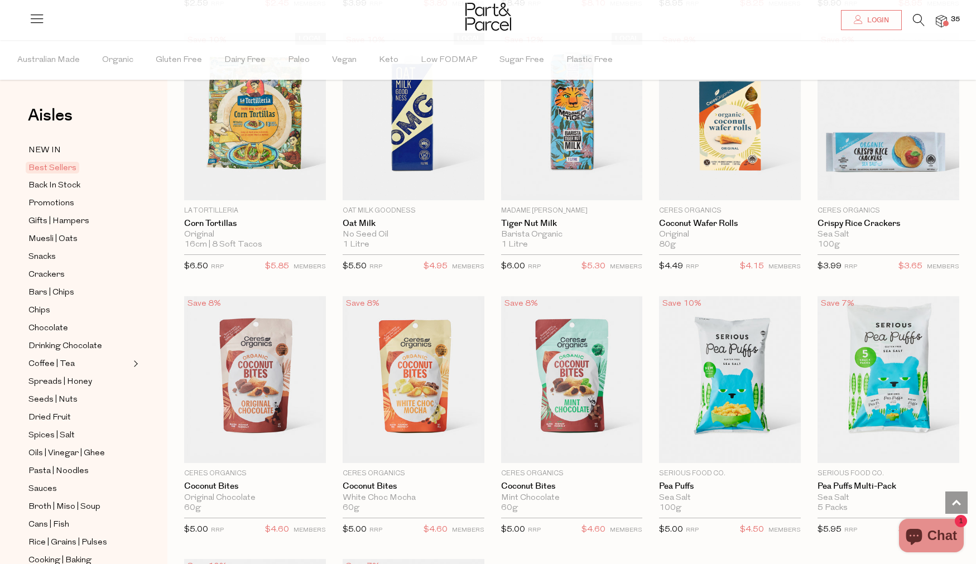
scroll to position [1713, 0]
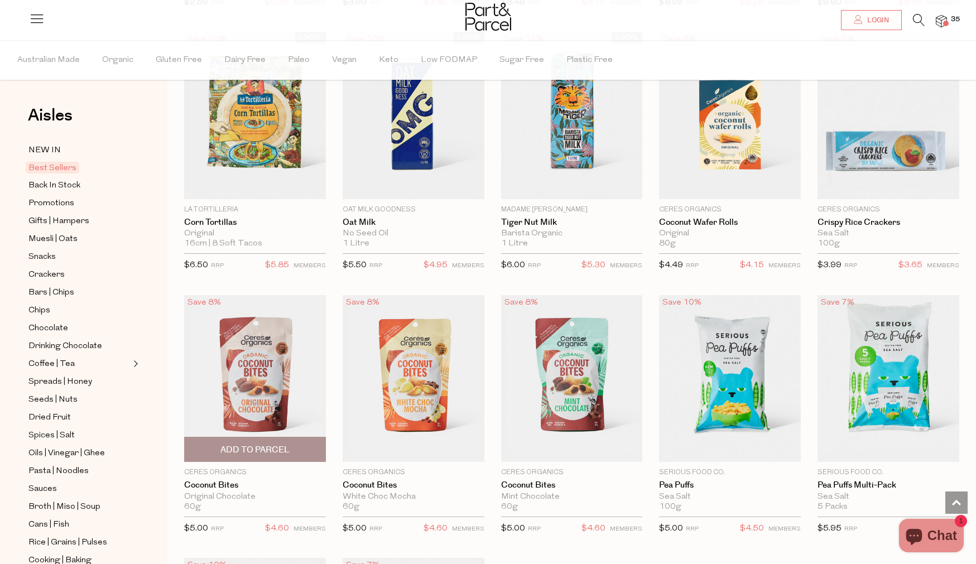
click at [289, 452] on span "Add To Parcel" at bounding box center [254, 450] width 69 height 12
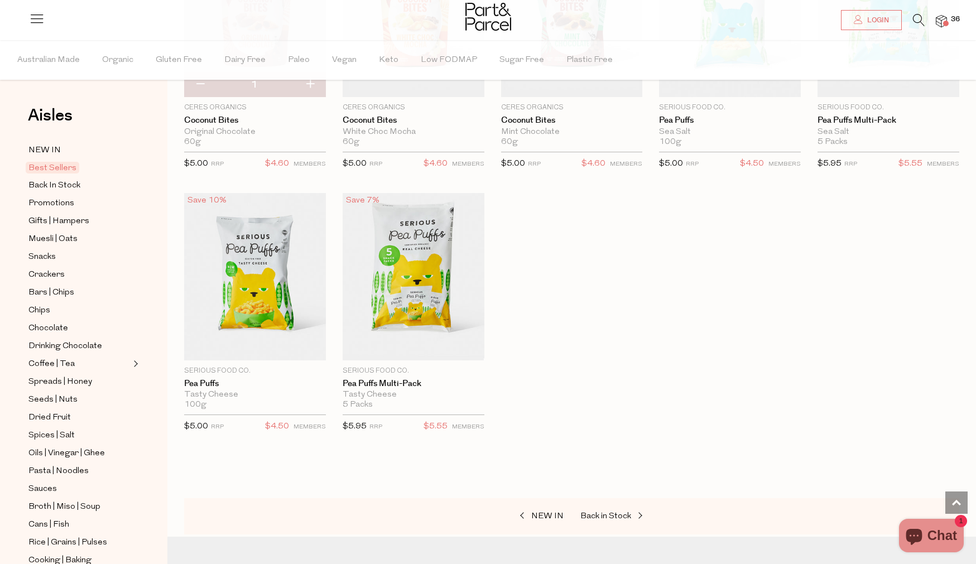
scroll to position [2080, 0]
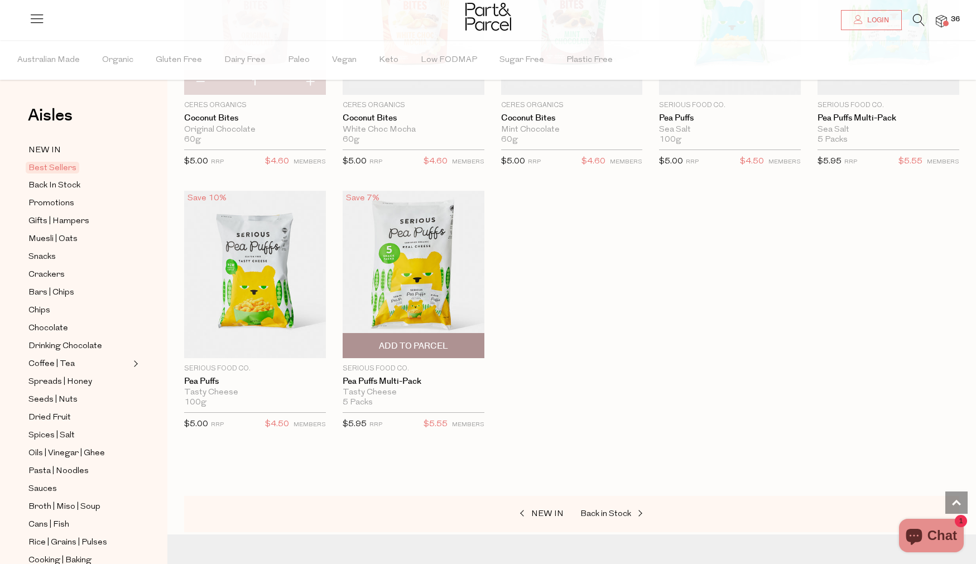
click at [418, 341] on span "Add To Parcel" at bounding box center [413, 346] width 69 height 12
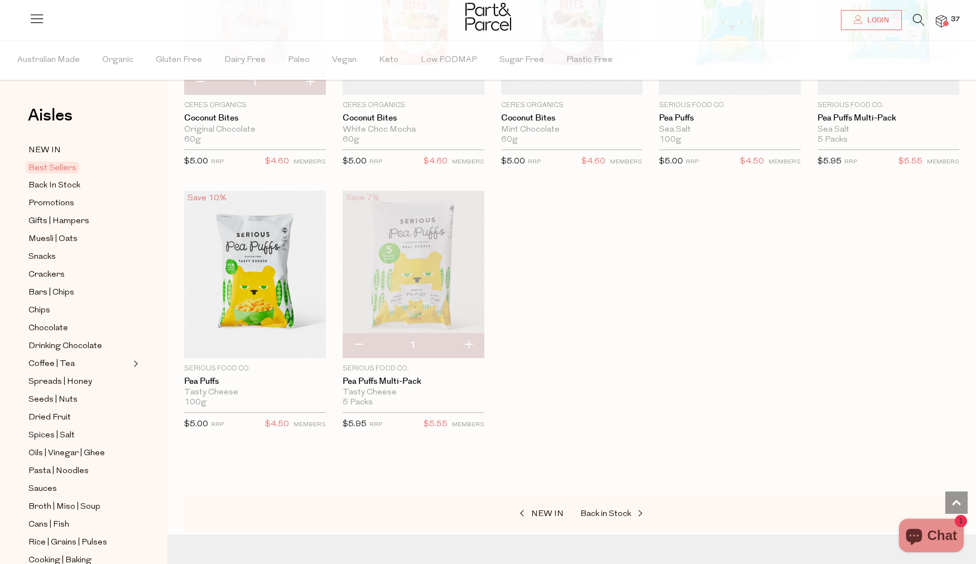
click at [471, 344] on button "button" at bounding box center [468, 345] width 32 height 25
type input "2"
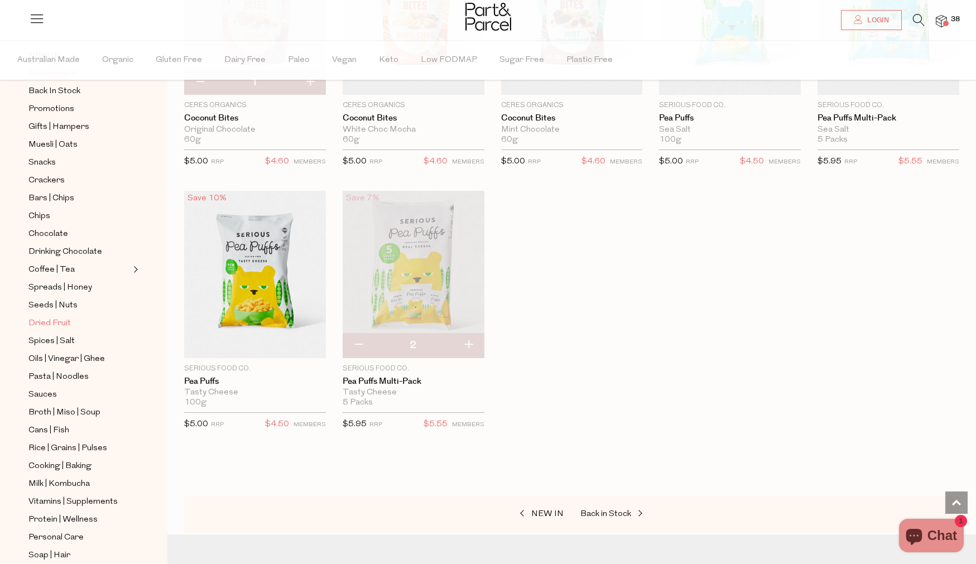
scroll to position [97, 0]
click at [62, 372] on span "Pasta | Noodles" at bounding box center [58, 374] width 60 height 13
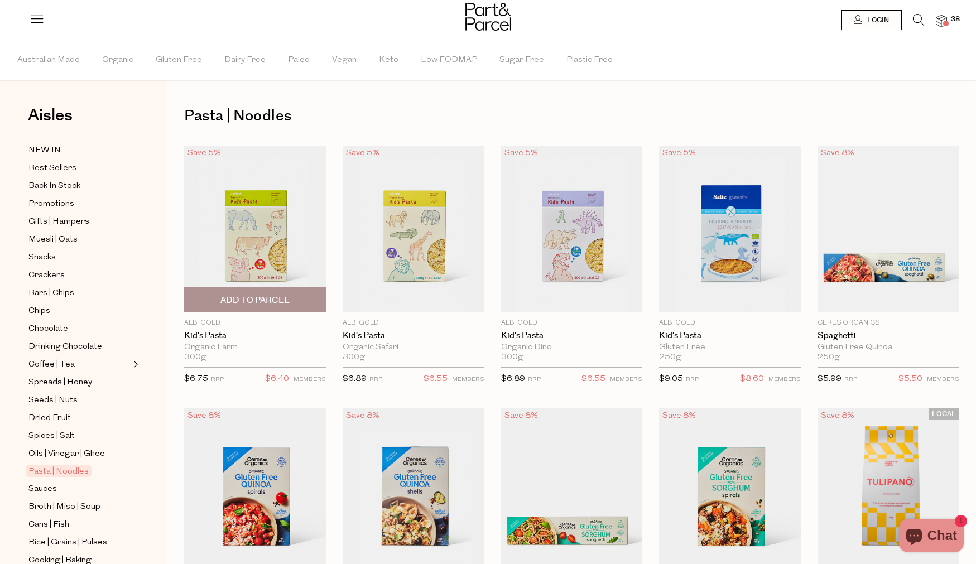
click at [276, 298] on span "Add To Parcel" at bounding box center [254, 301] width 69 height 12
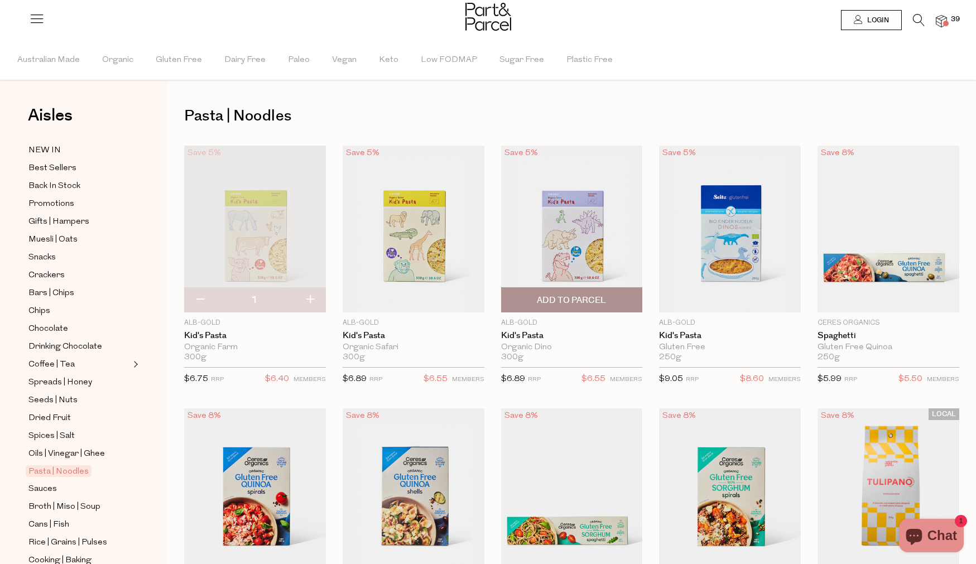
click at [590, 300] on span "Add To Parcel" at bounding box center [571, 301] width 69 height 12
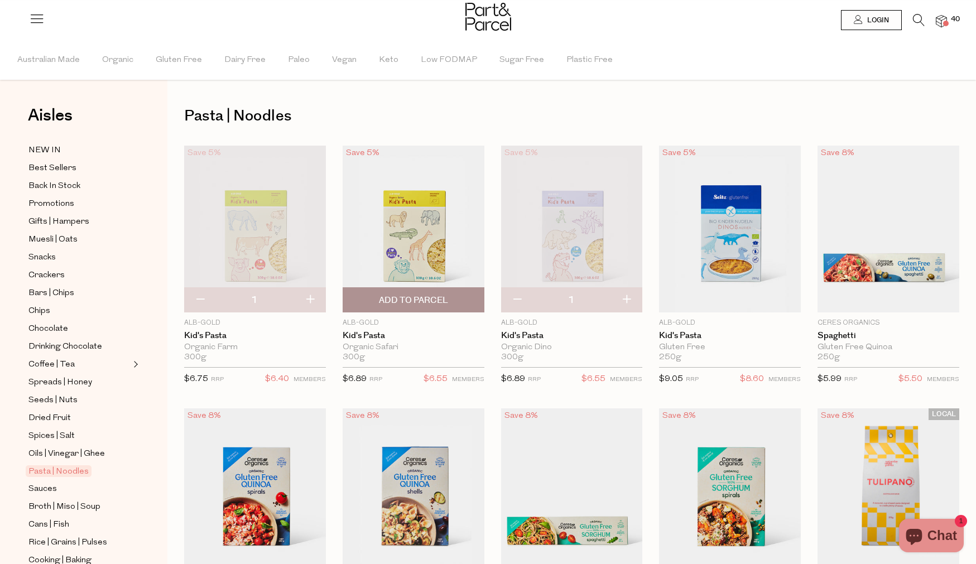
click at [420, 303] on span "Add To Parcel" at bounding box center [413, 301] width 69 height 12
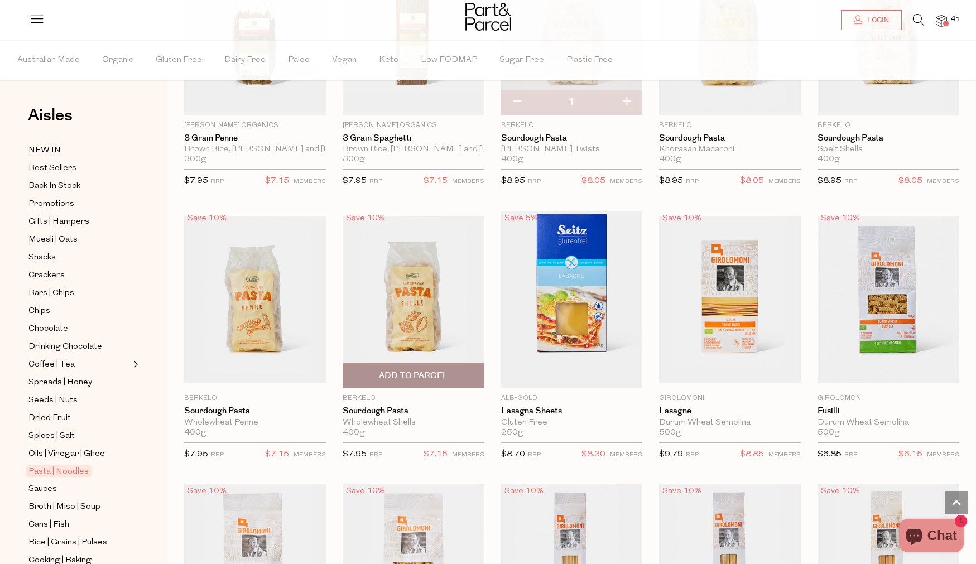
scroll to position [988, 0]
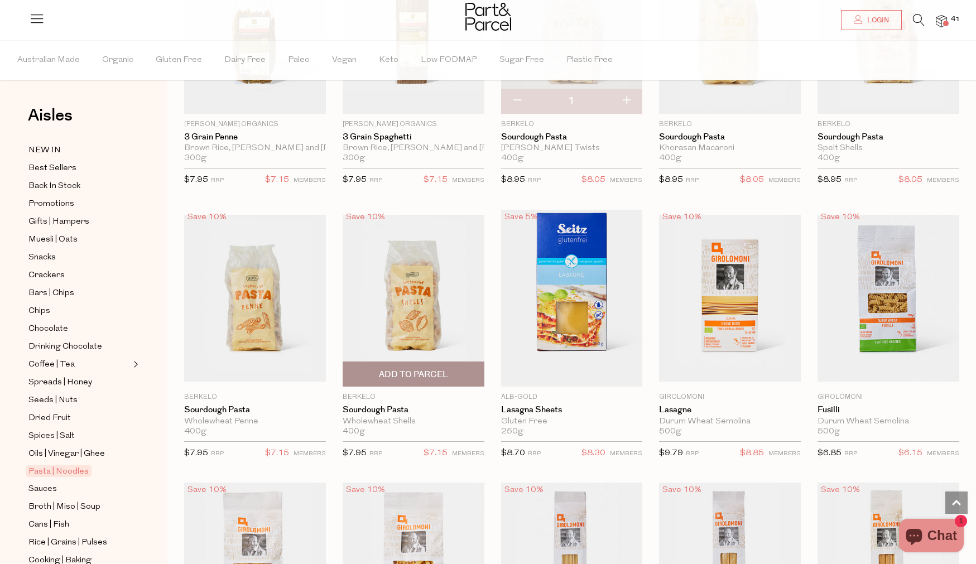
click at [411, 377] on span "Add To Parcel" at bounding box center [413, 375] width 69 height 12
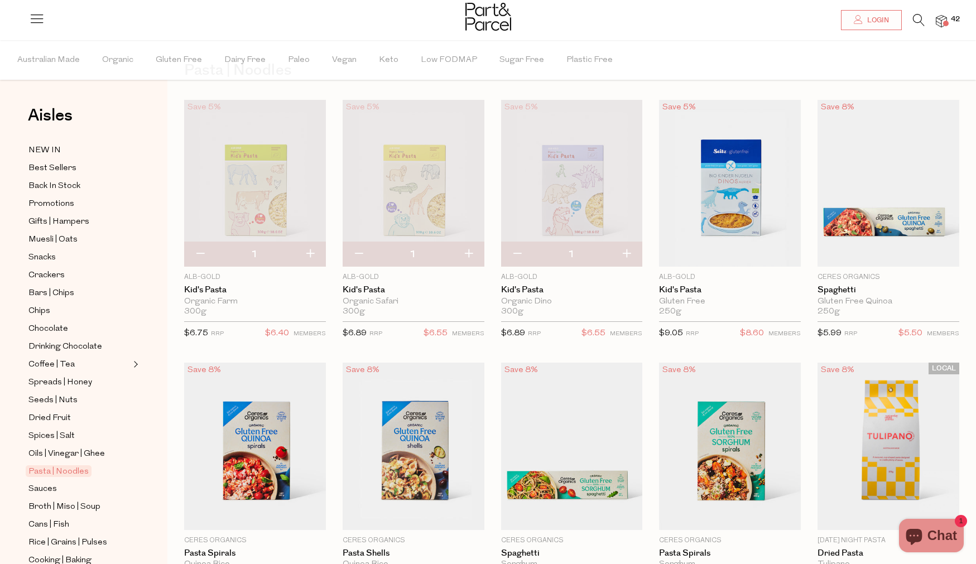
scroll to position [0, 0]
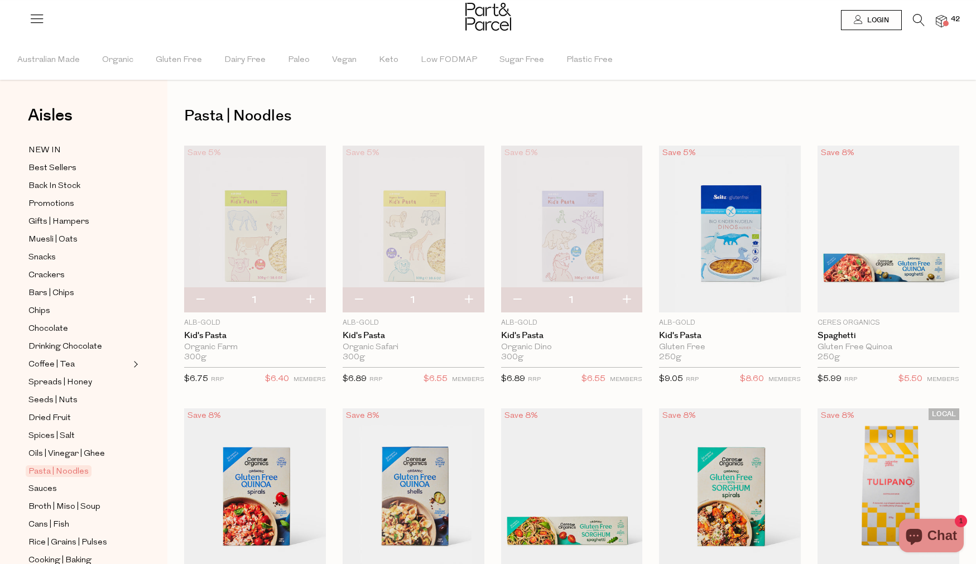
click at [916, 22] on icon at bounding box center [919, 20] width 12 height 12
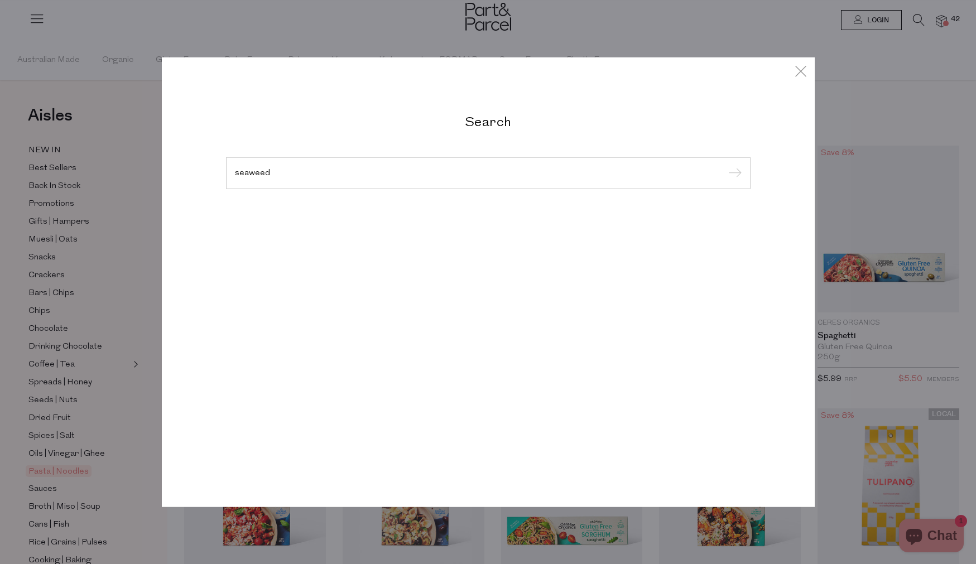
type input "seaweed"
click at [725, 165] on input "submit" at bounding box center [733, 173] width 17 height 17
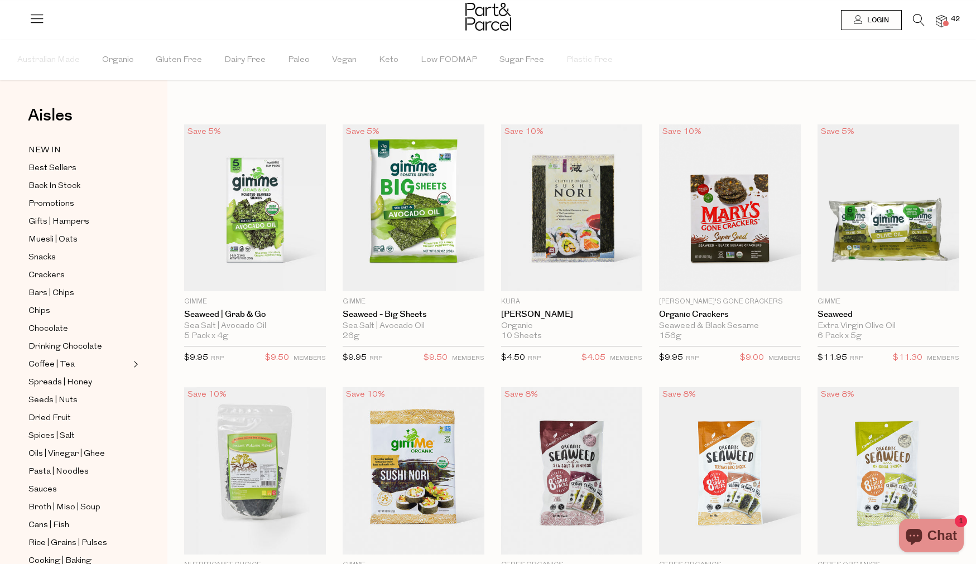
click at [923, 17] on icon at bounding box center [919, 20] width 12 height 12
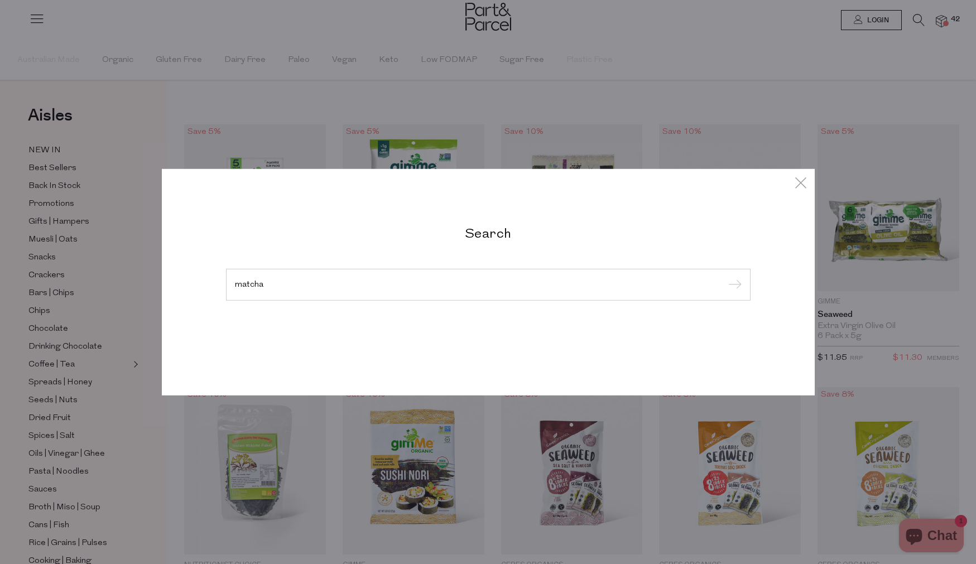
type input "matcha"
click at [725, 277] on input "submit" at bounding box center [733, 285] width 17 height 17
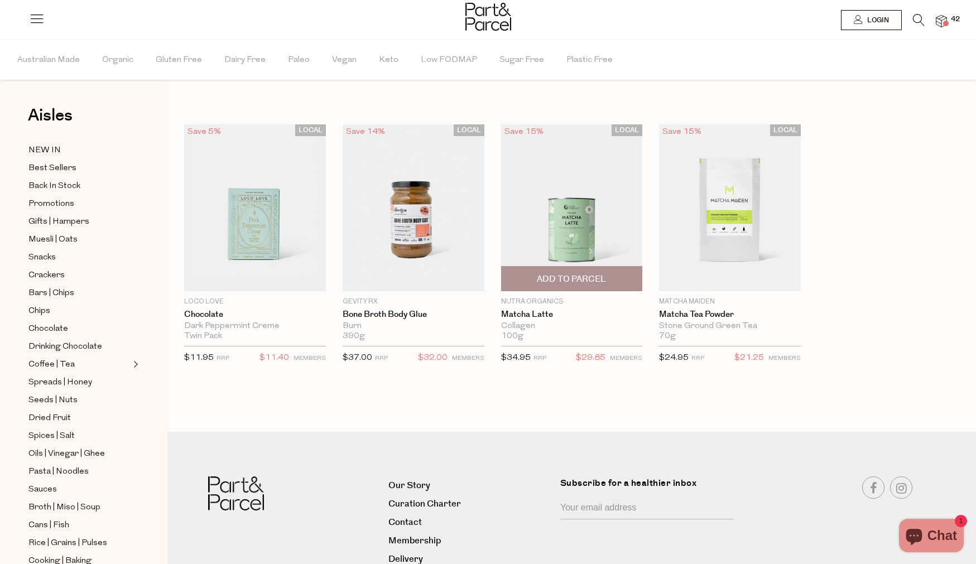
click at [558, 225] on img at bounding box center [572, 207] width 142 height 167
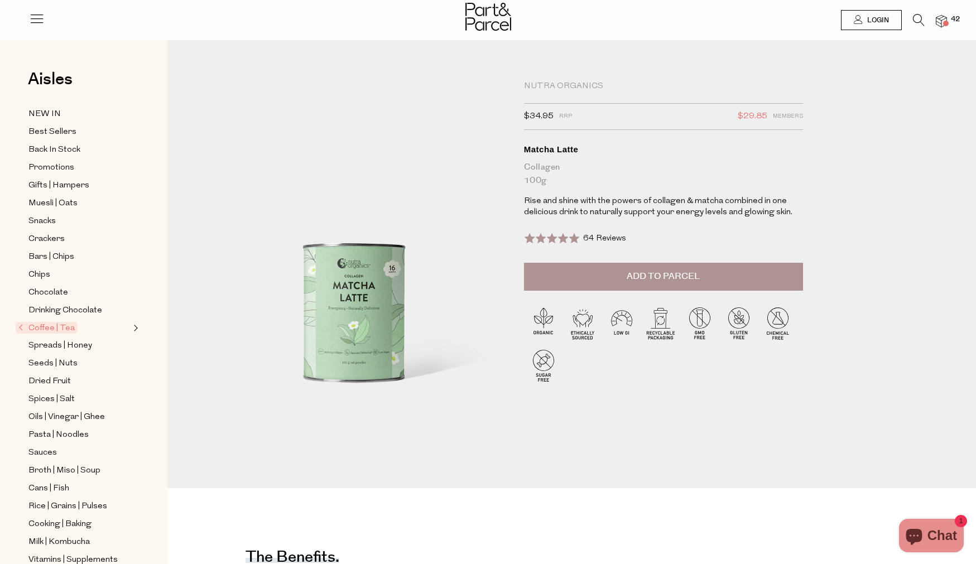
click at [701, 277] on button "Add to Parcel" at bounding box center [663, 277] width 279 height 28
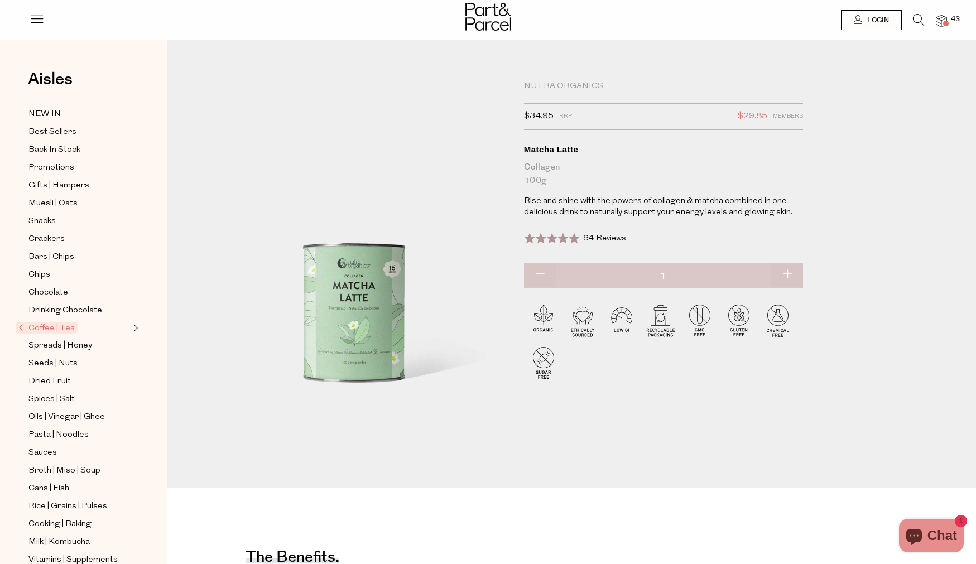
click at [913, 21] on icon at bounding box center [919, 20] width 12 height 12
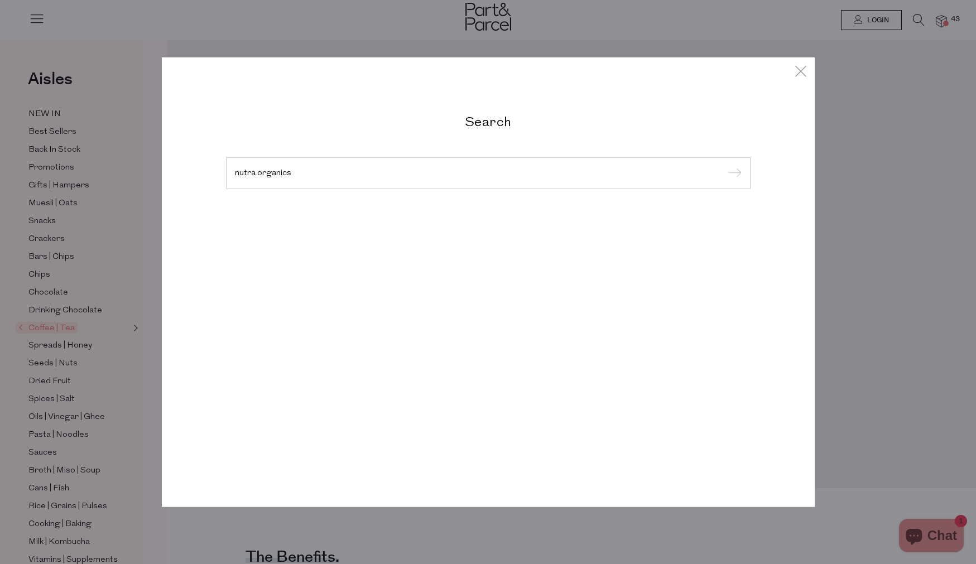
type input "nutra organics"
click at [725, 165] on input "submit" at bounding box center [733, 173] width 17 height 17
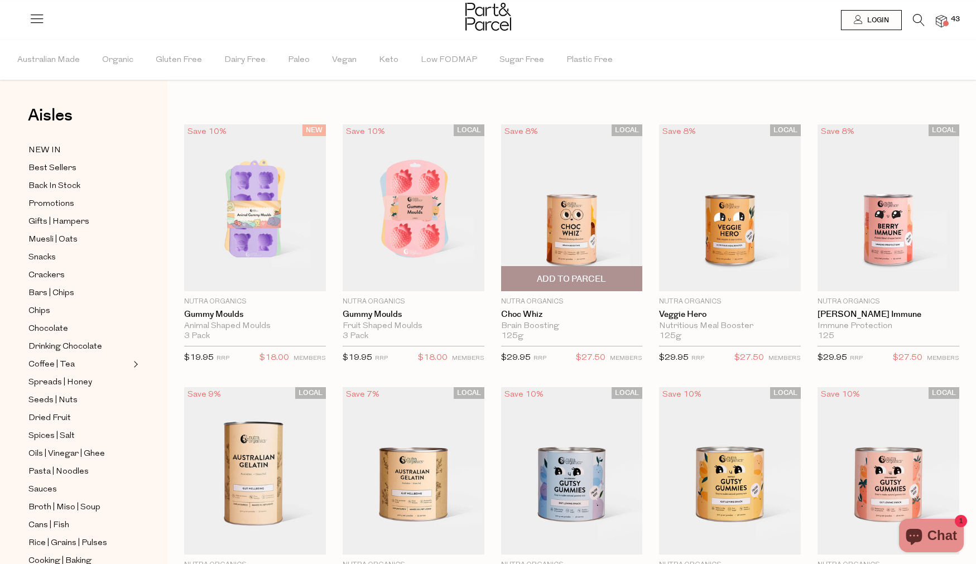
click at [570, 273] on span "Add To Parcel" at bounding box center [571, 279] width 135 height 24
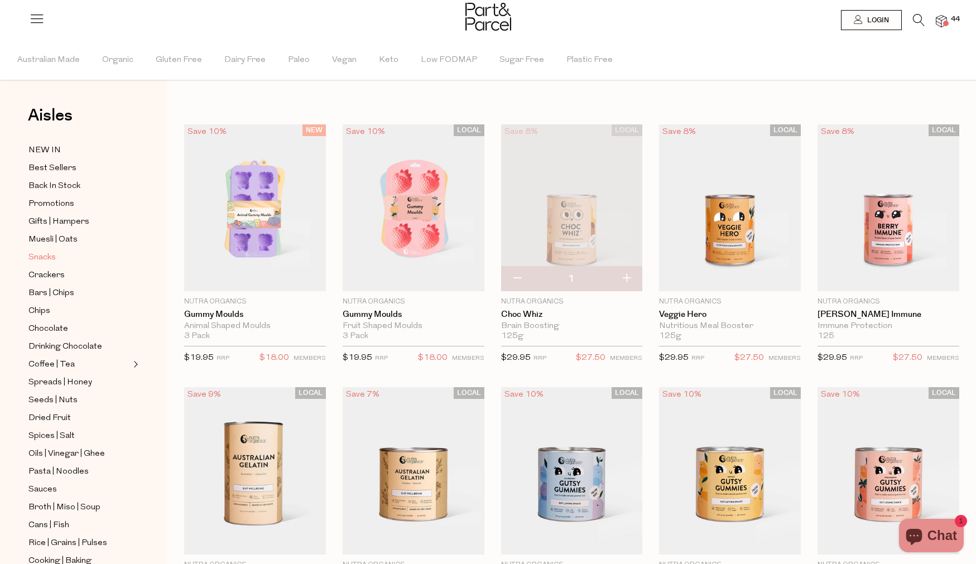
click at [58, 261] on link "Snacks" at bounding box center [79, 257] width 102 height 14
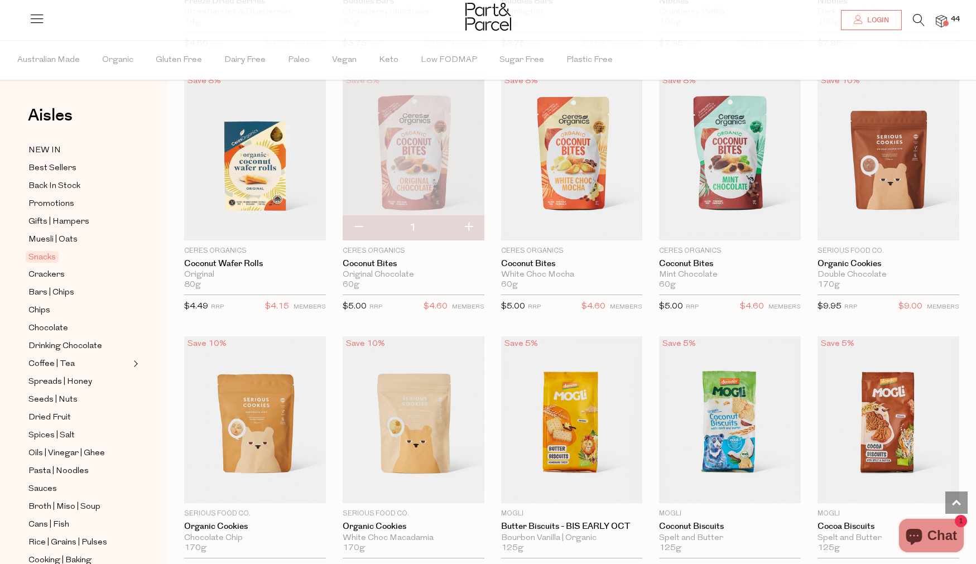
scroll to position [1658, 0]
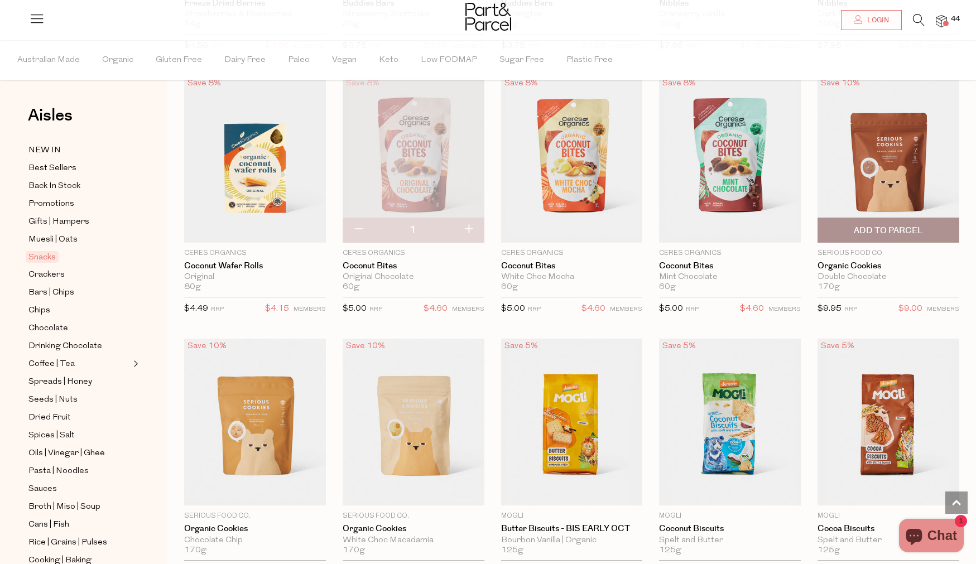
click at [892, 229] on span "Add To Parcel" at bounding box center [887, 231] width 69 height 12
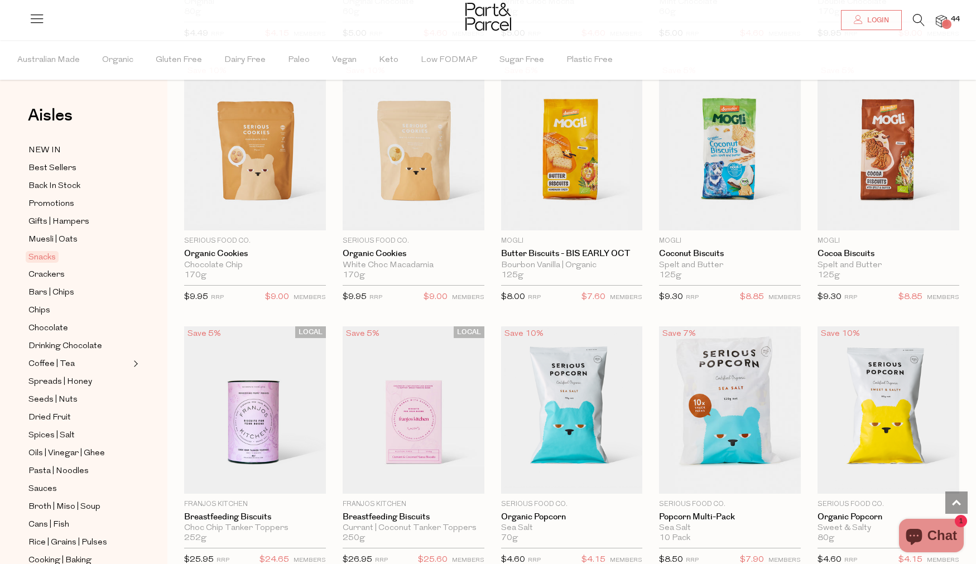
scroll to position [1968, 0]
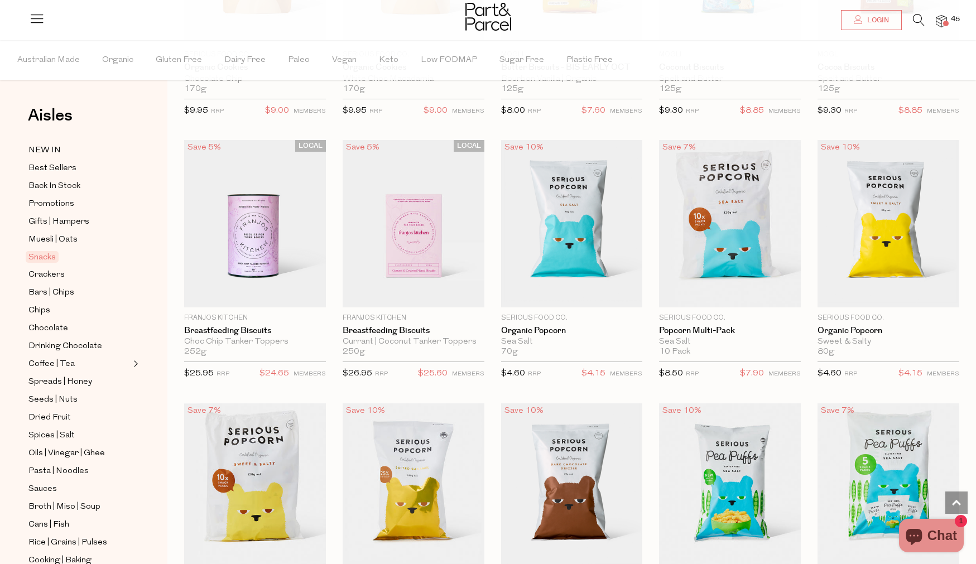
scroll to position [2292, 0]
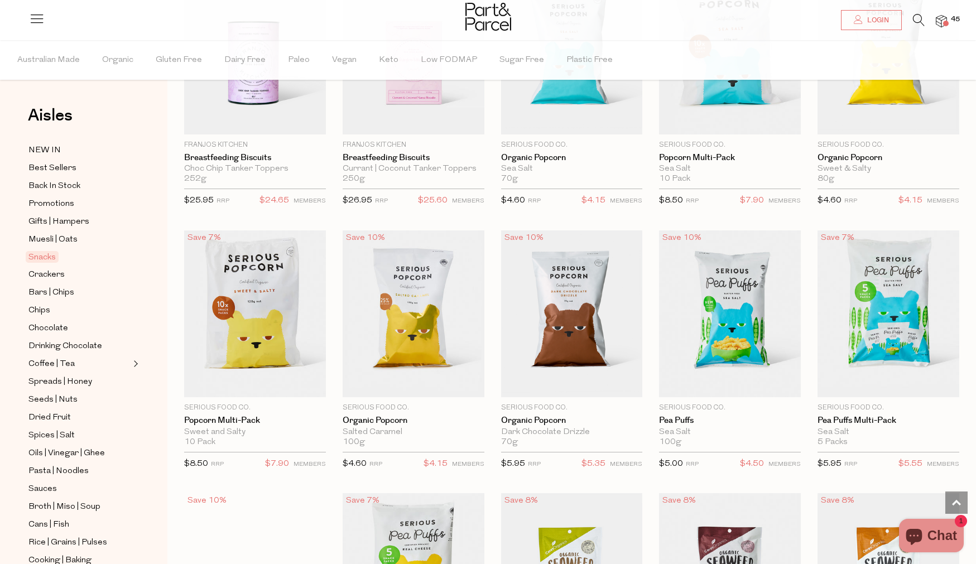
type input "2"
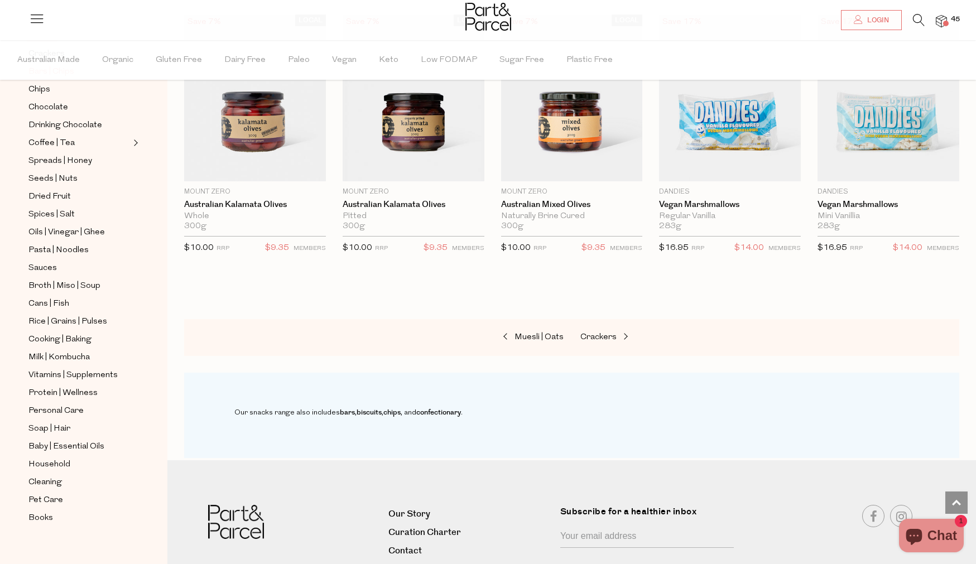
scroll to position [223, 0]
click at [920, 20] on icon at bounding box center [919, 20] width 12 height 12
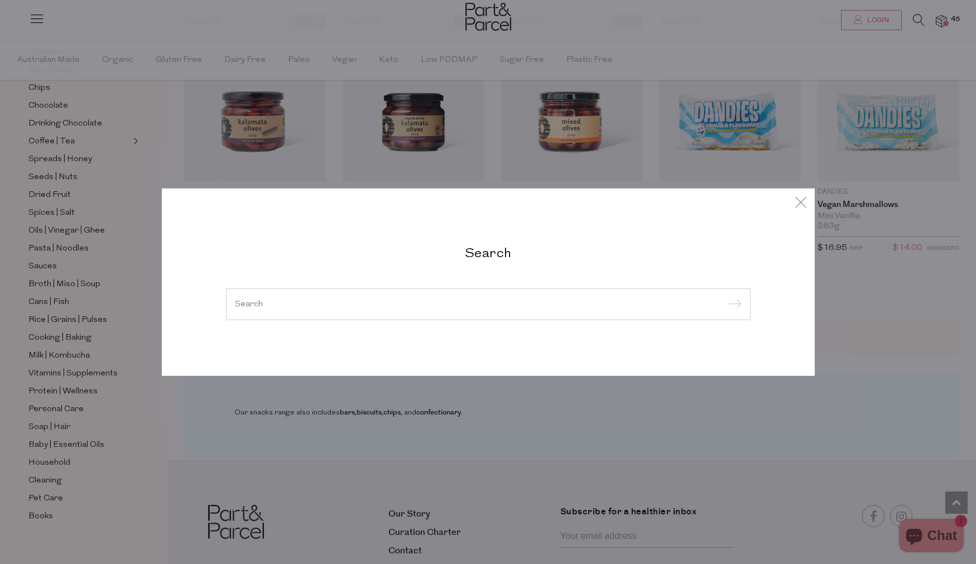
type input "a"
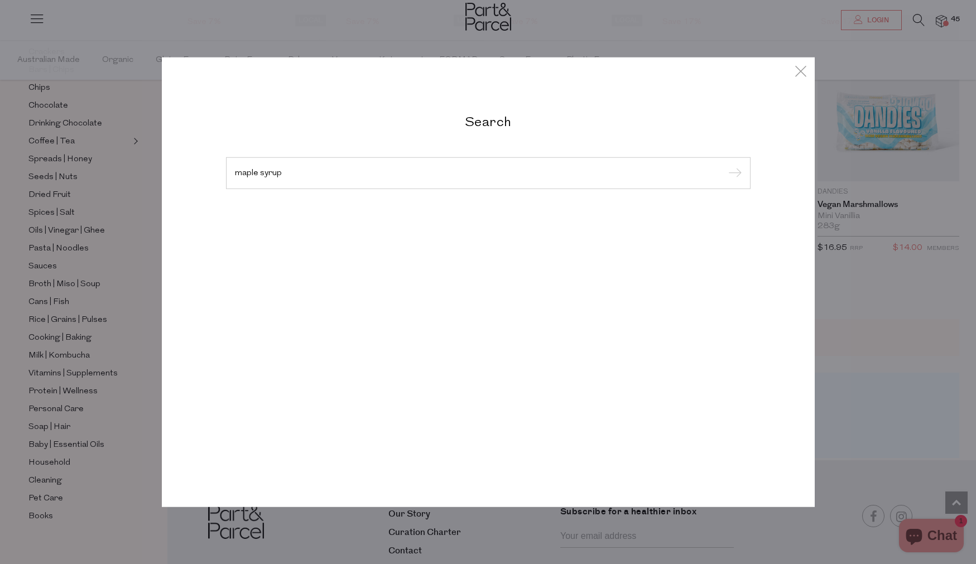
type input "maple syrup"
click at [725, 165] on input "submit" at bounding box center [733, 173] width 17 height 17
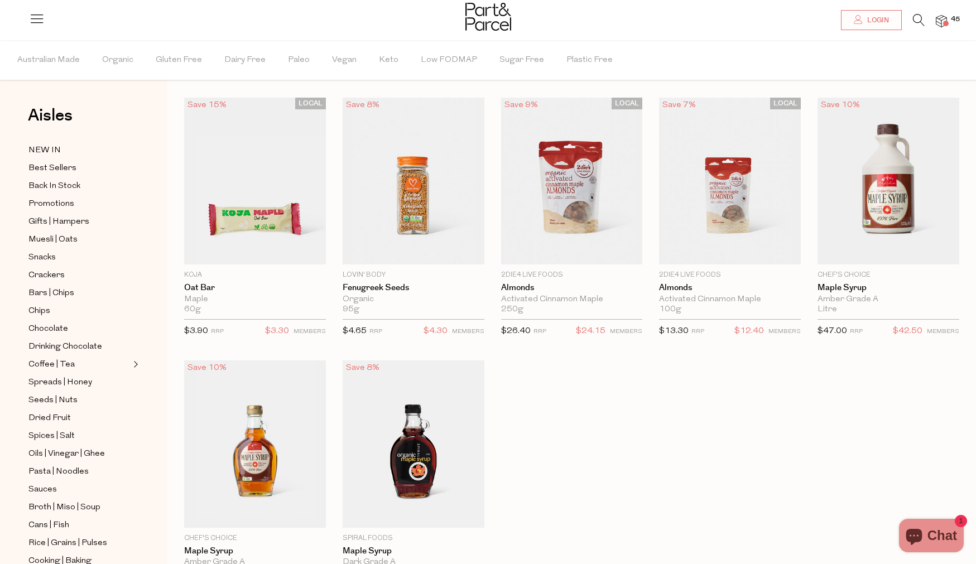
scroll to position [22, 0]
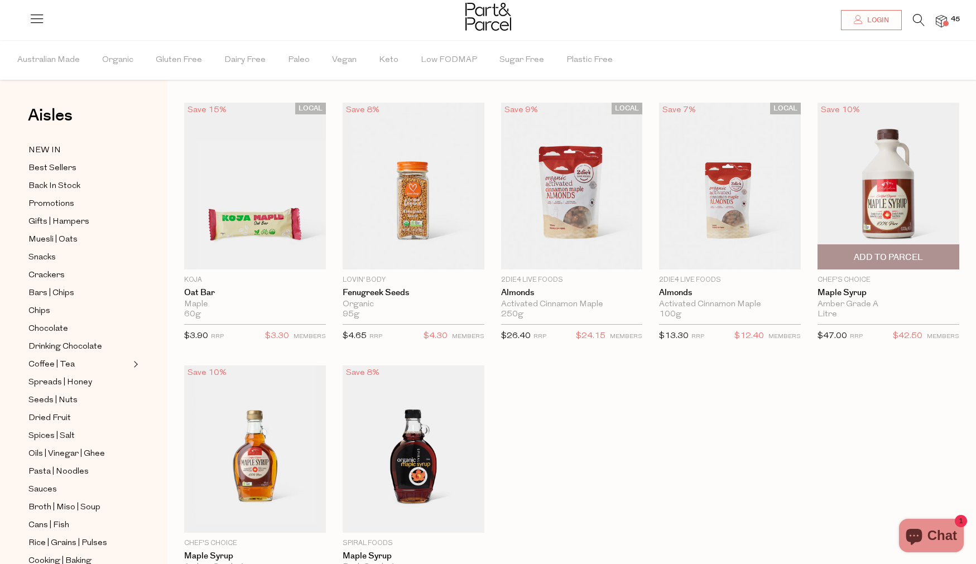
click at [908, 258] on span "Add To Parcel" at bounding box center [887, 258] width 69 height 12
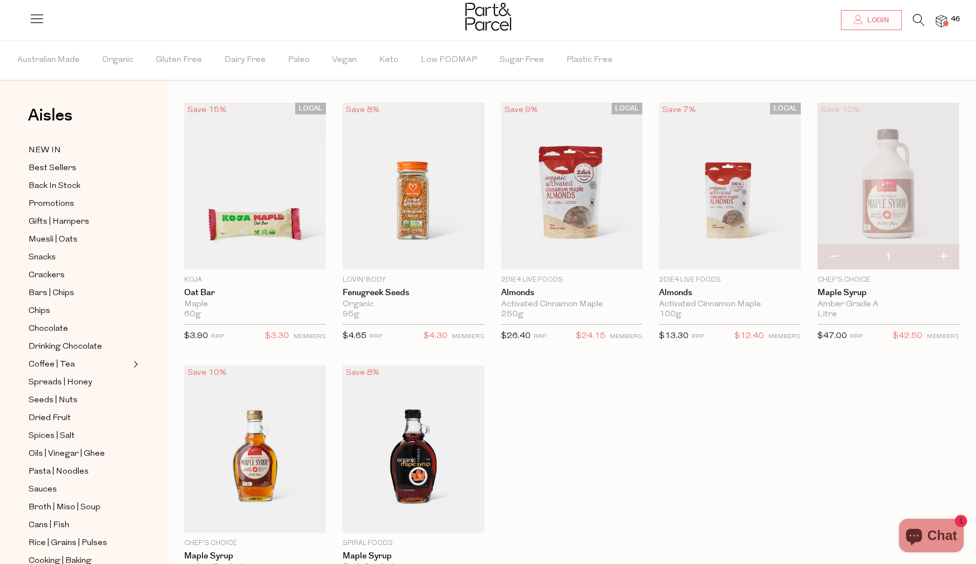
click at [915, 16] on icon at bounding box center [919, 20] width 12 height 12
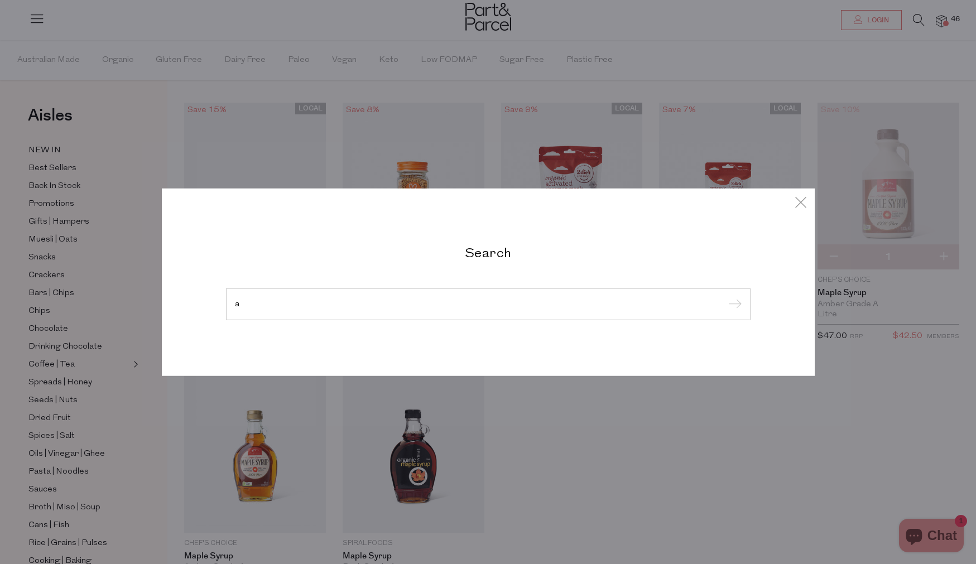
type input "a"
click at [725, 296] on input "submit" at bounding box center [733, 304] width 17 height 17
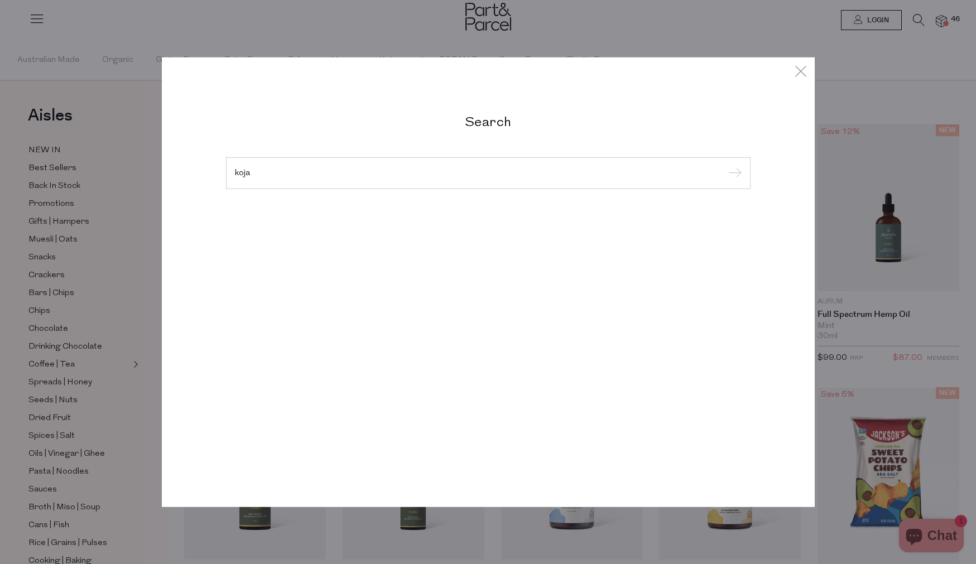
type input "koja"
click at [725, 165] on input "submit" at bounding box center [733, 173] width 17 height 17
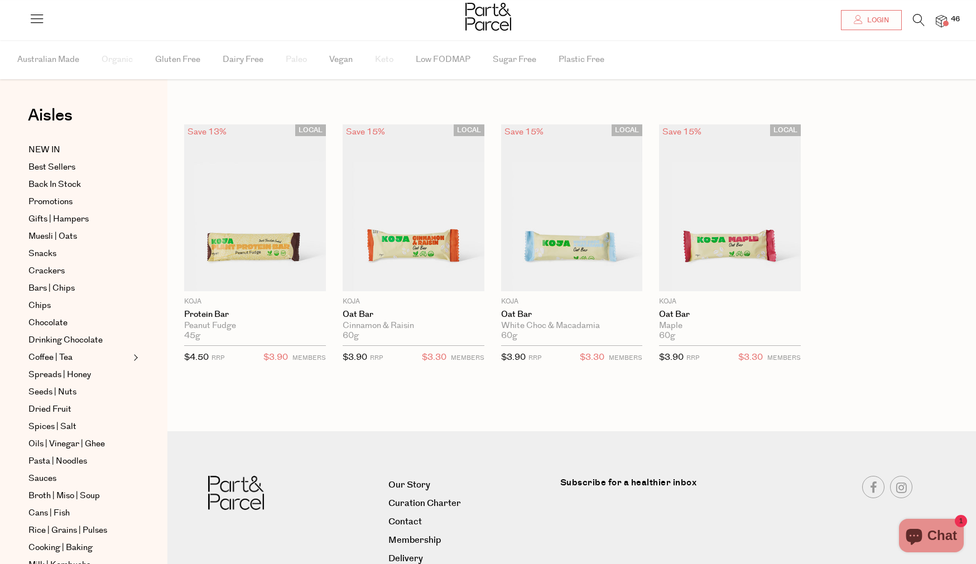
scroll to position [71, 0]
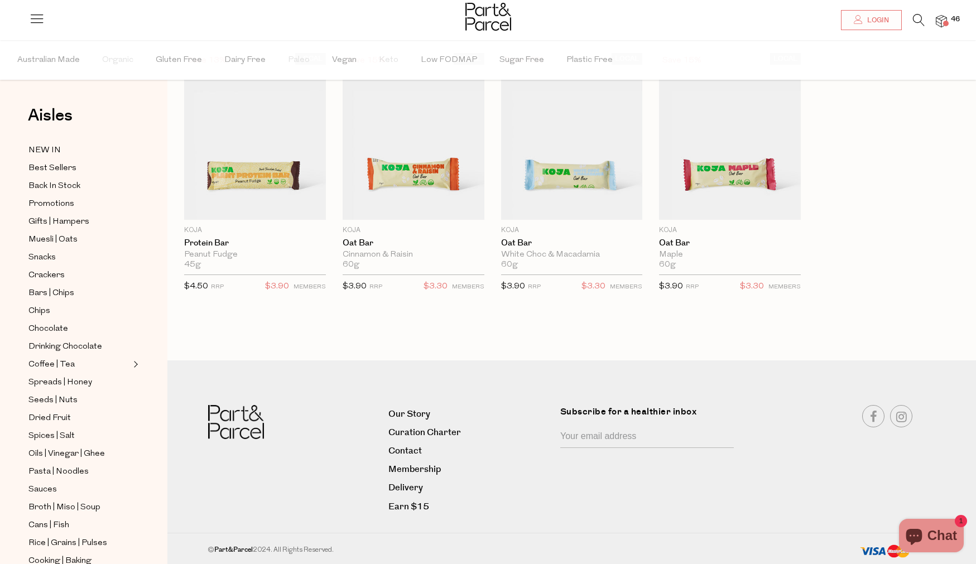
click at [952, 13] on div at bounding box center [488, 18] width 976 height 36
click at [939, 27] on img at bounding box center [940, 21] width 11 height 13
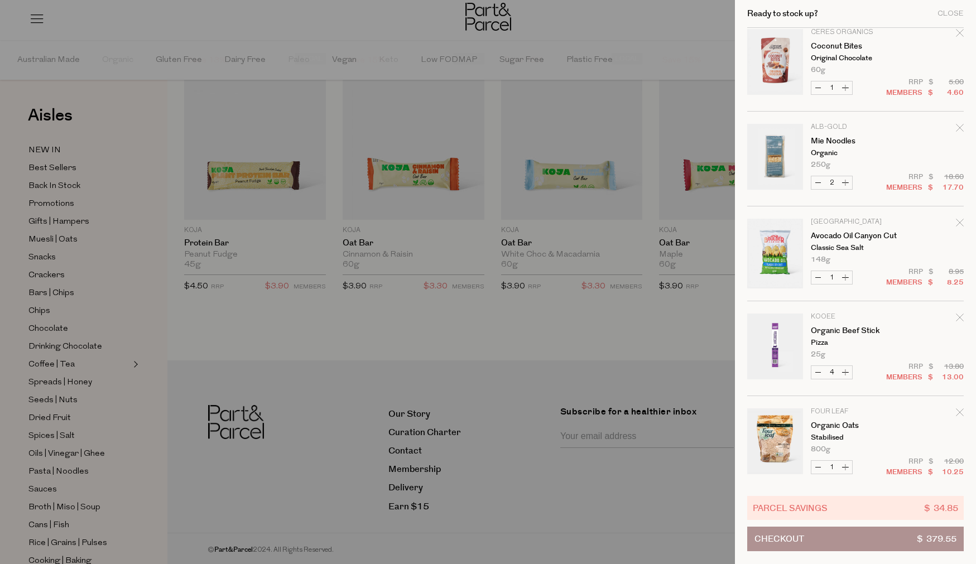
scroll to position [865, 0]
click at [960, 126] on icon "Remove Mie Noodles" at bounding box center [959, 127] width 8 height 8
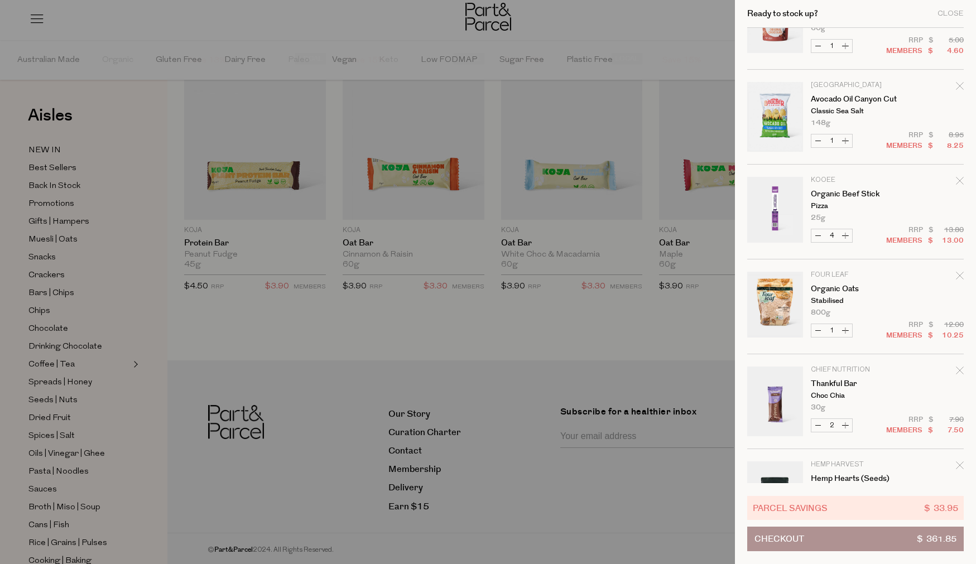
scroll to position [904, 0]
click at [816, 144] on button "Decrease Avocado Oil Canyon Cut" at bounding box center [817, 143] width 13 height 13
type input "0"
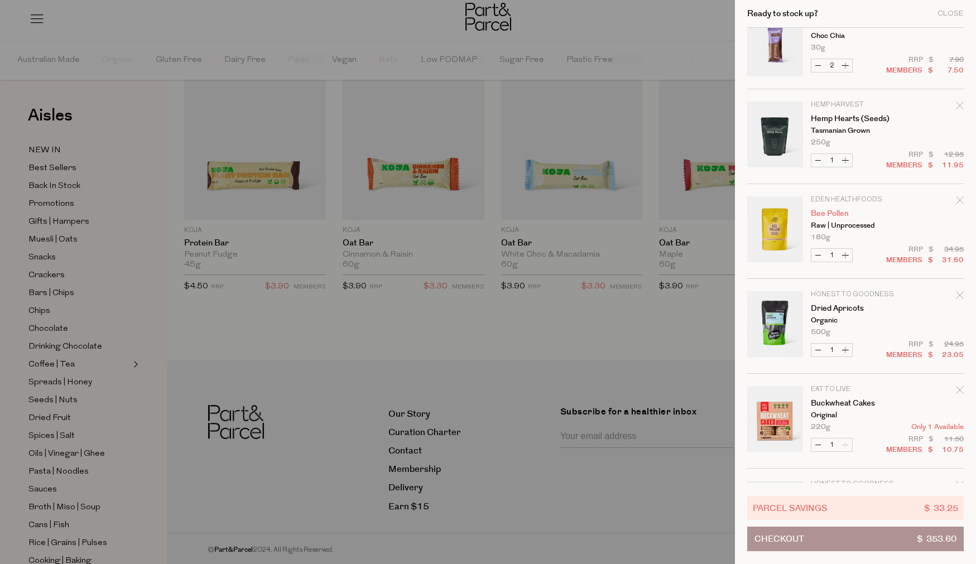
scroll to position [1181, 0]
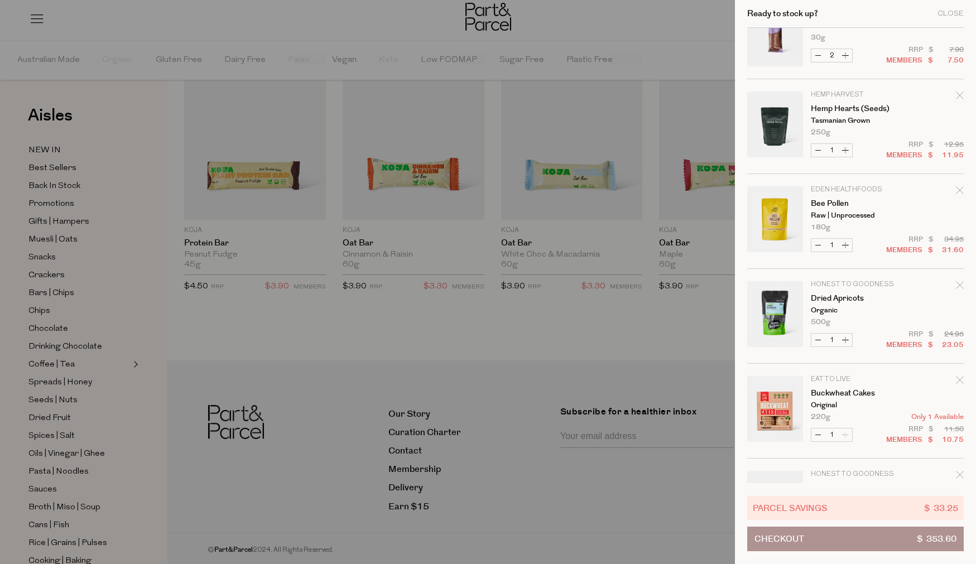
click at [960, 284] on icon "Remove Dried Apricots" at bounding box center [958, 284] width 7 height 7
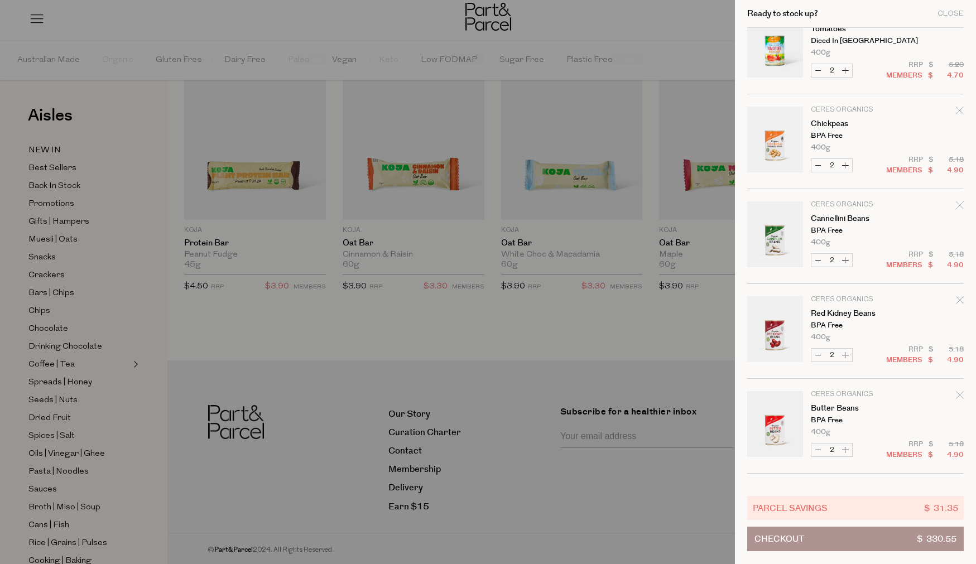
scroll to position [1738, 0]
click at [835, 404] on link "Butter Beans" at bounding box center [853, 406] width 86 height 8
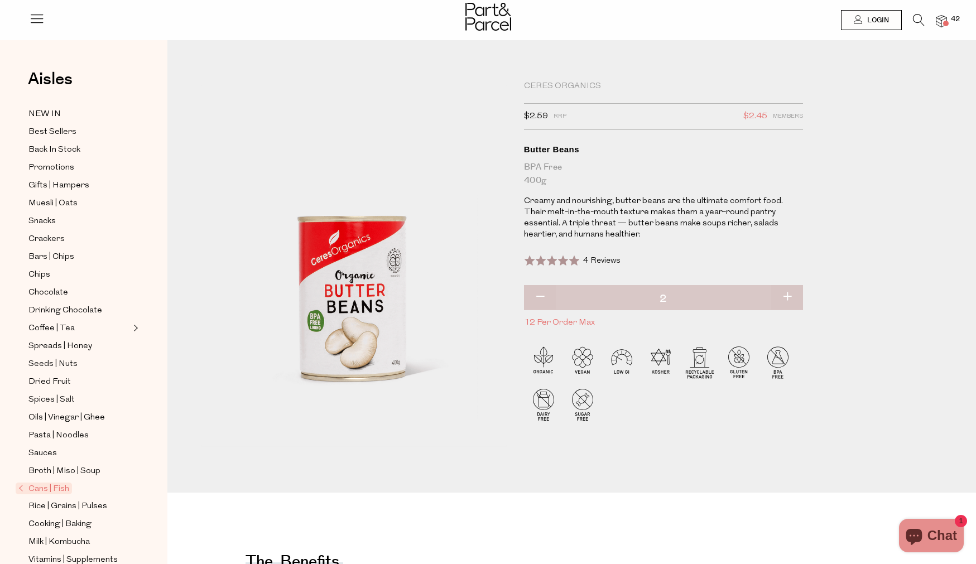
click at [942, 21] on img at bounding box center [940, 21] width 11 height 13
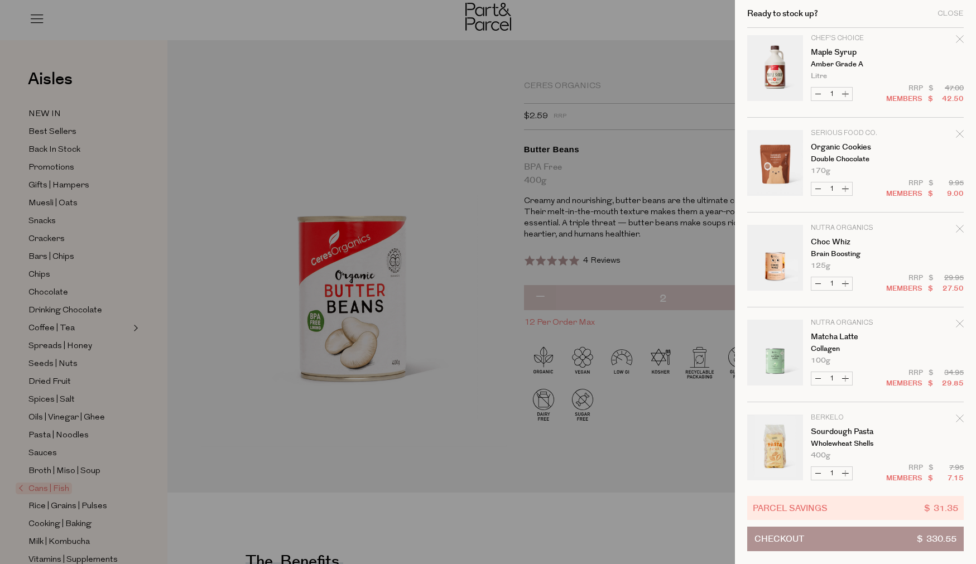
scroll to position [7, 0]
click at [828, 244] on link "Choc Whiz" at bounding box center [853, 240] width 86 height 8
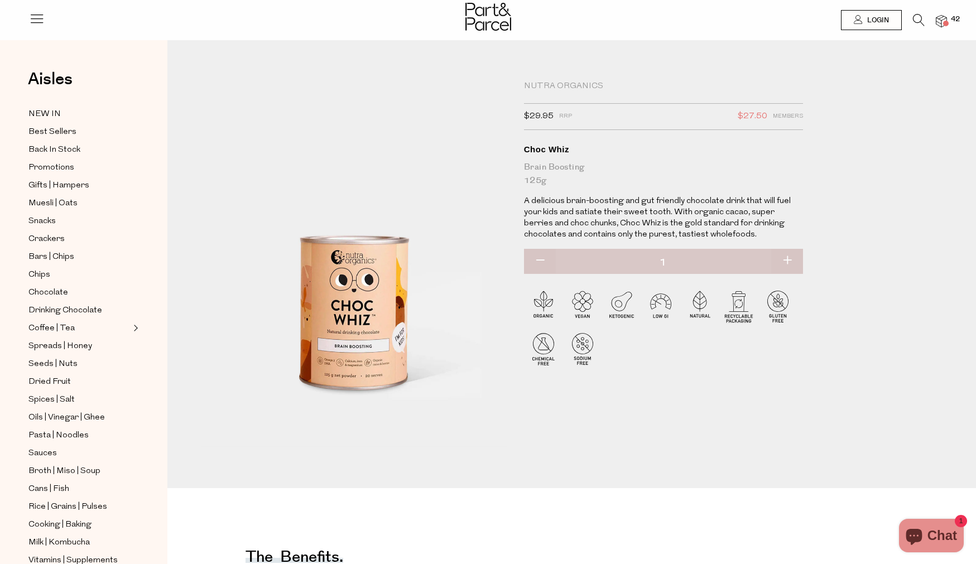
click at [942, 20] on img at bounding box center [940, 21] width 11 height 13
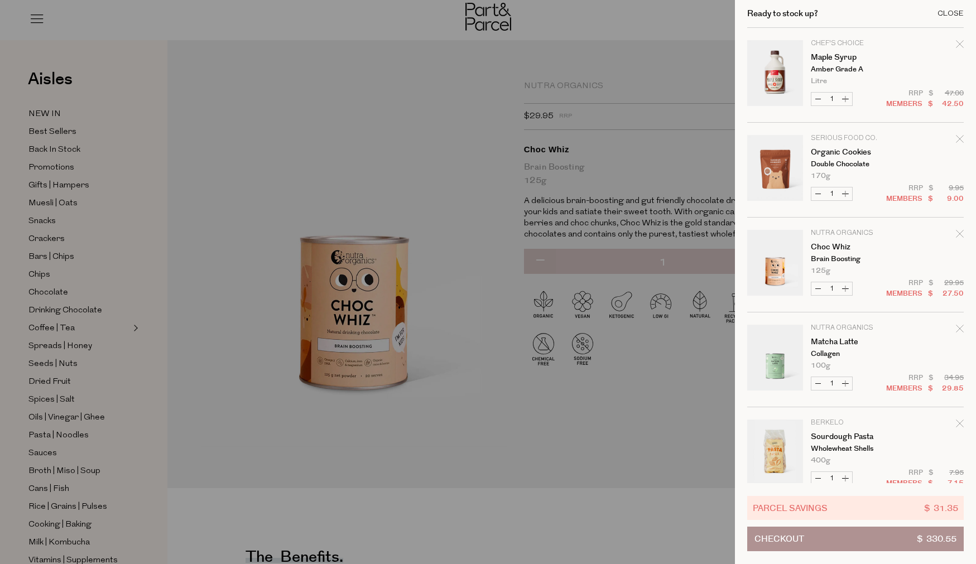
click at [956, 15] on div "Close" at bounding box center [950, 13] width 26 height 7
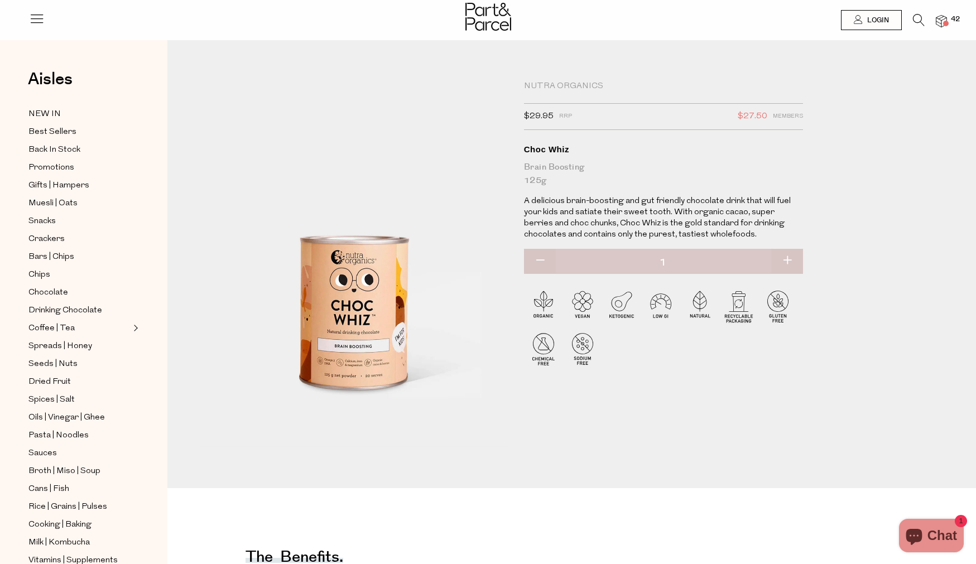
click at [916, 21] on icon at bounding box center [919, 20] width 12 height 12
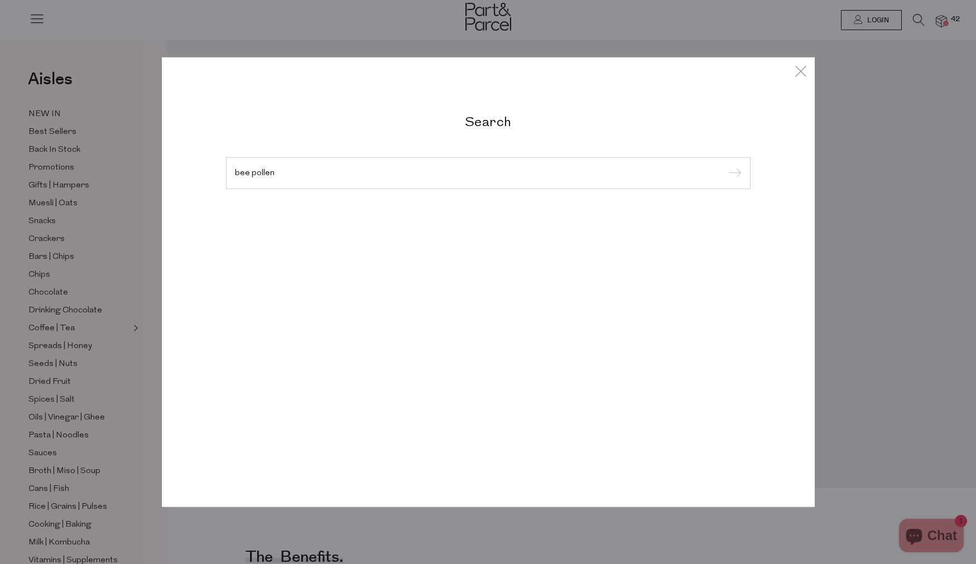
type input "bee pollen"
click at [725, 165] on input "submit" at bounding box center [733, 173] width 17 height 17
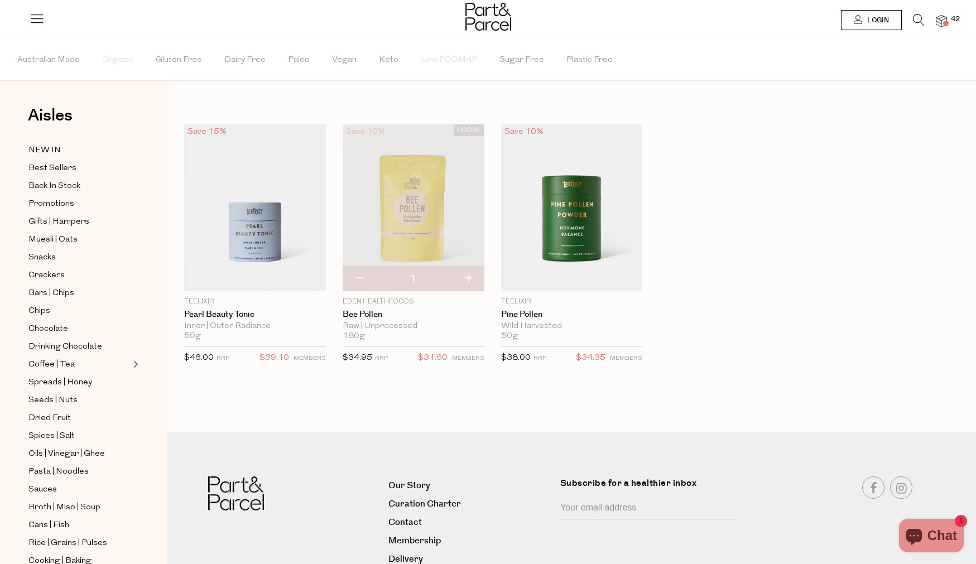
click at [420, 231] on img at bounding box center [413, 207] width 142 height 167
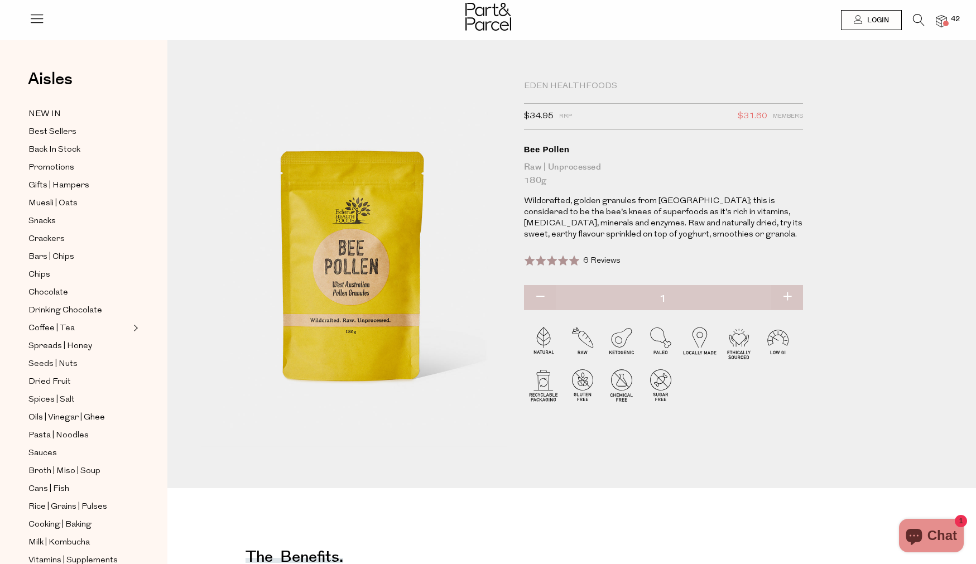
click at [947, 22] on span at bounding box center [946, 24] width 6 height 6
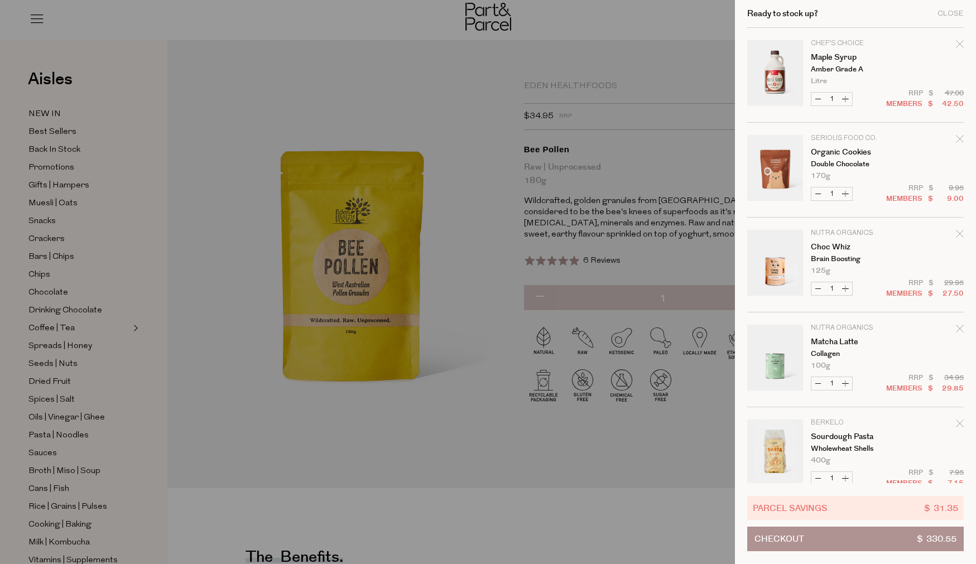
click at [928, 530] on span "$ 330.55" at bounding box center [936, 538] width 40 height 23
